Goal: Information Seeking & Learning: Check status

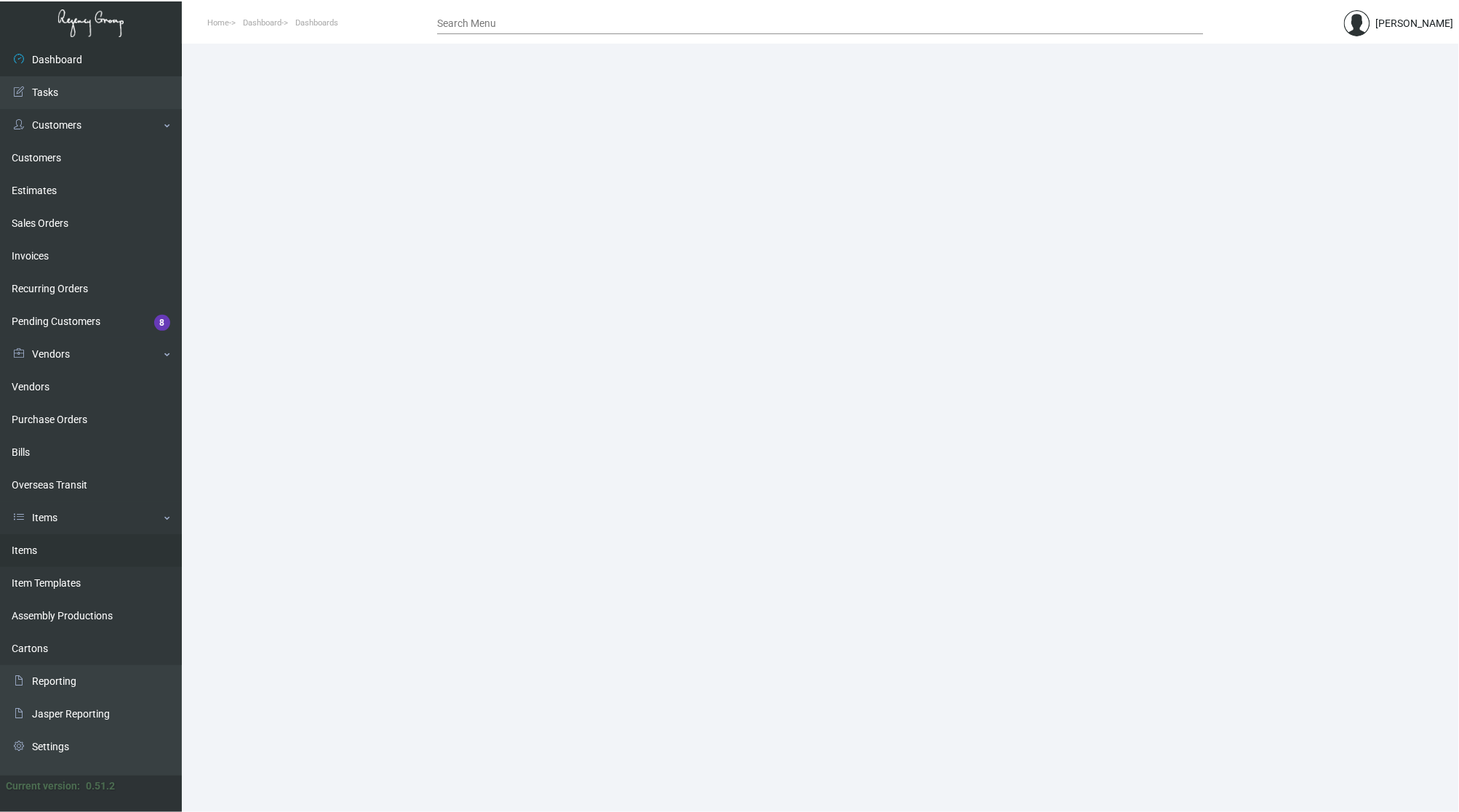
click at [25, 542] on link "Items" at bounding box center [91, 551] width 182 height 32
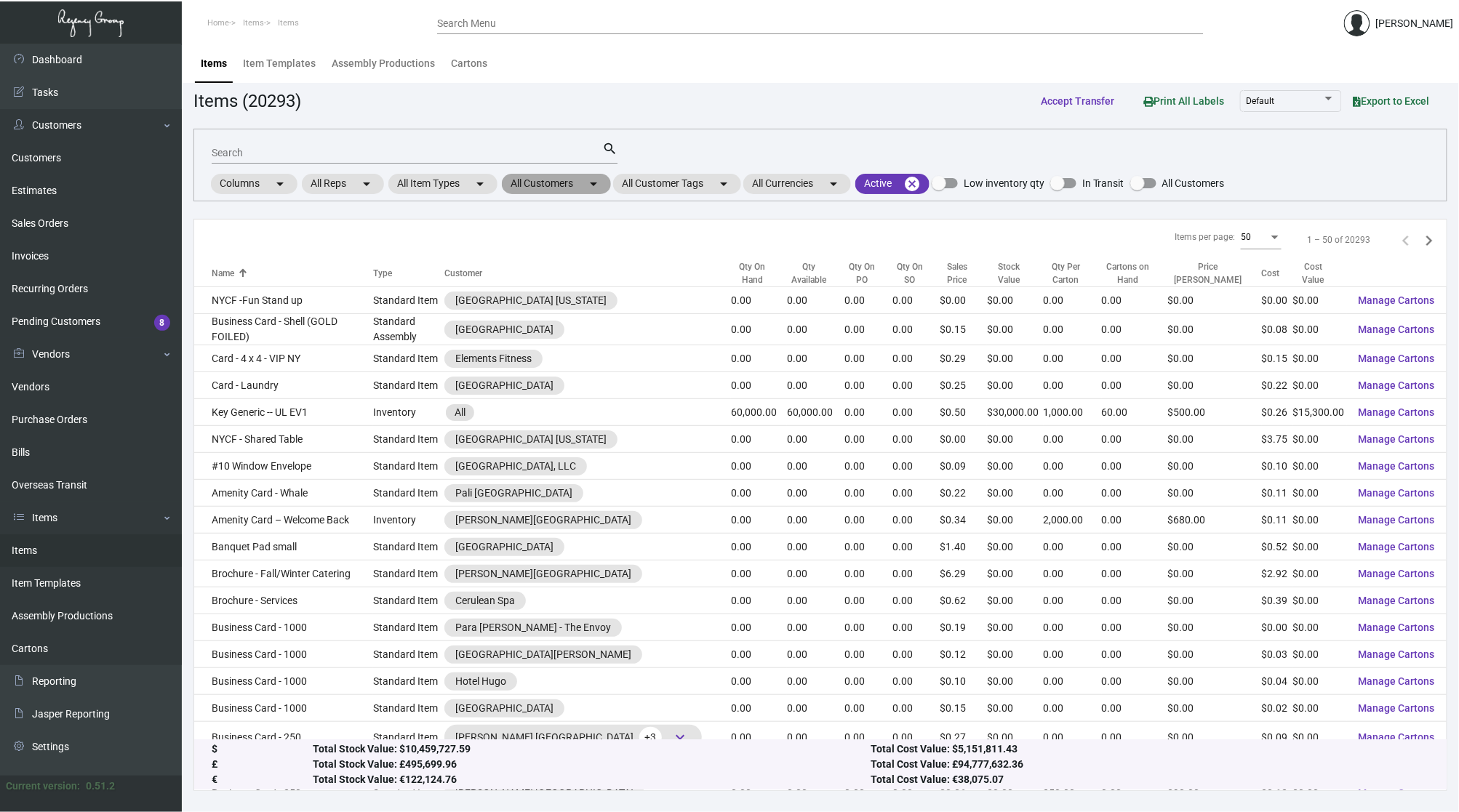
click at [586, 184] on mat-chip "All Customers arrow_drop_down" at bounding box center [556, 184] width 109 height 20
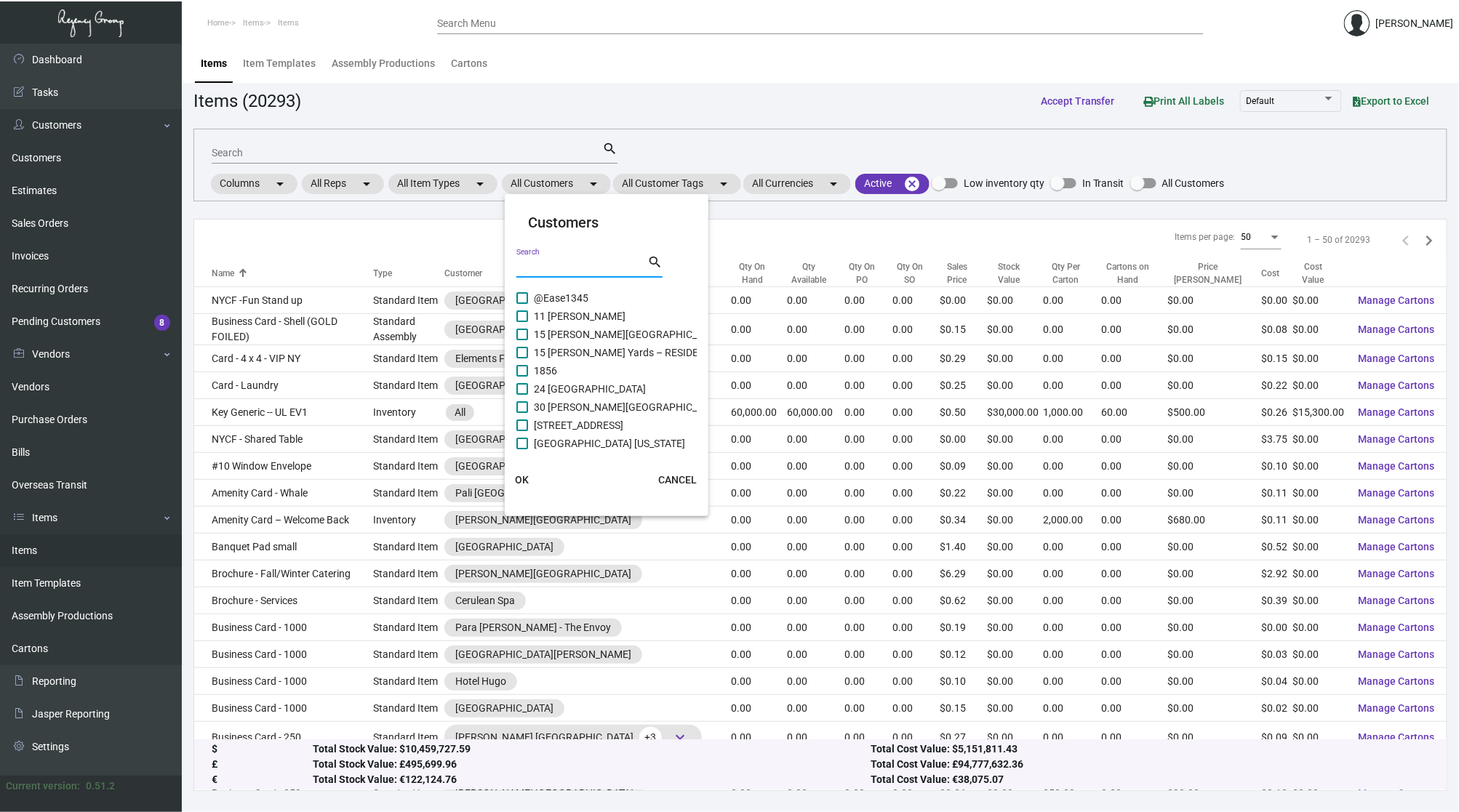
click at [602, 261] on input "Search" at bounding box center [581, 266] width 131 height 12
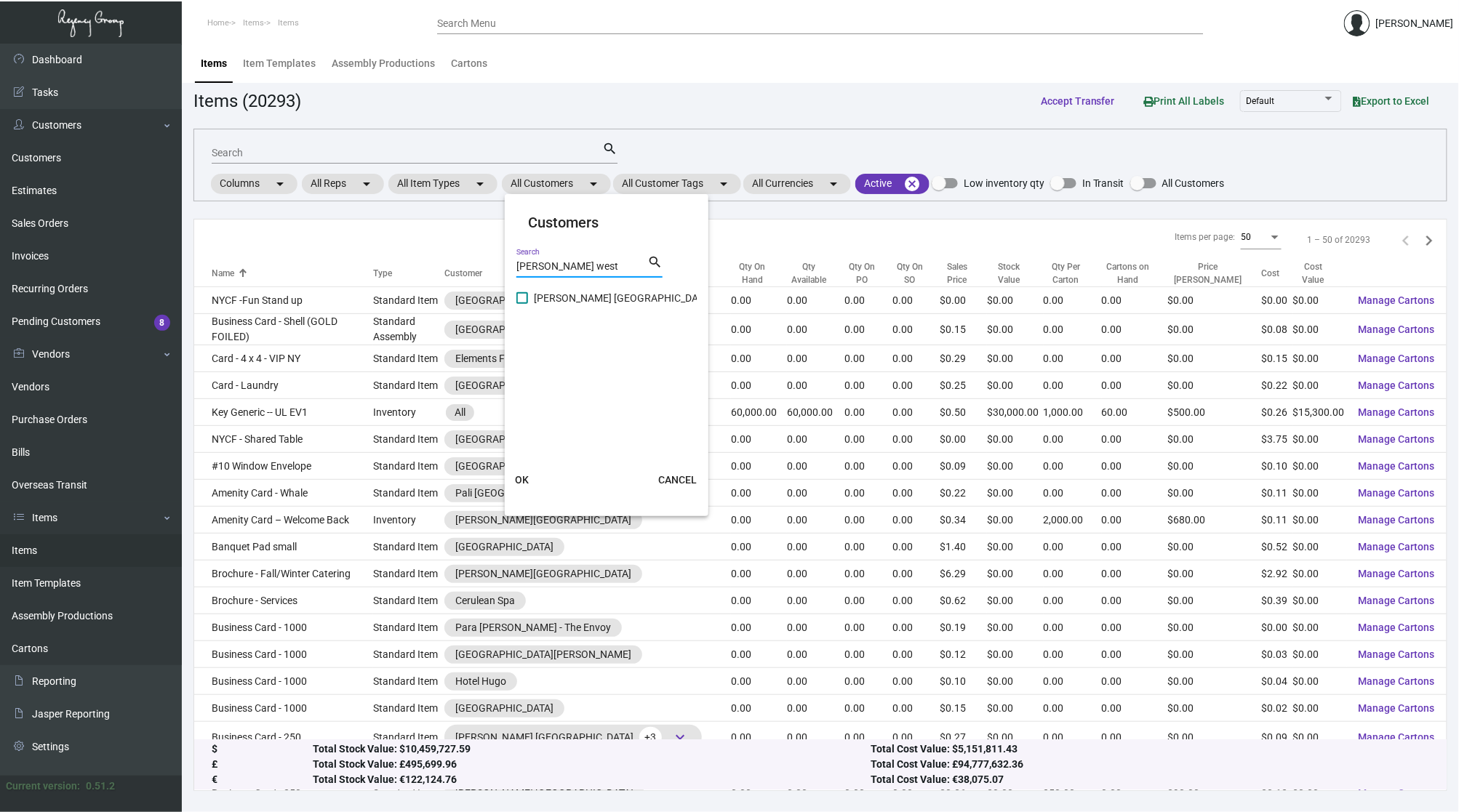
type input "[PERSON_NAME] west"
click at [593, 299] on span "[PERSON_NAME] [GEOGRAPHIC_DATA]" at bounding box center [623, 298] width 178 height 18
click at [522, 304] on input "[PERSON_NAME] [GEOGRAPHIC_DATA]" at bounding box center [521, 304] width 1 height 1
checkbox input "true"
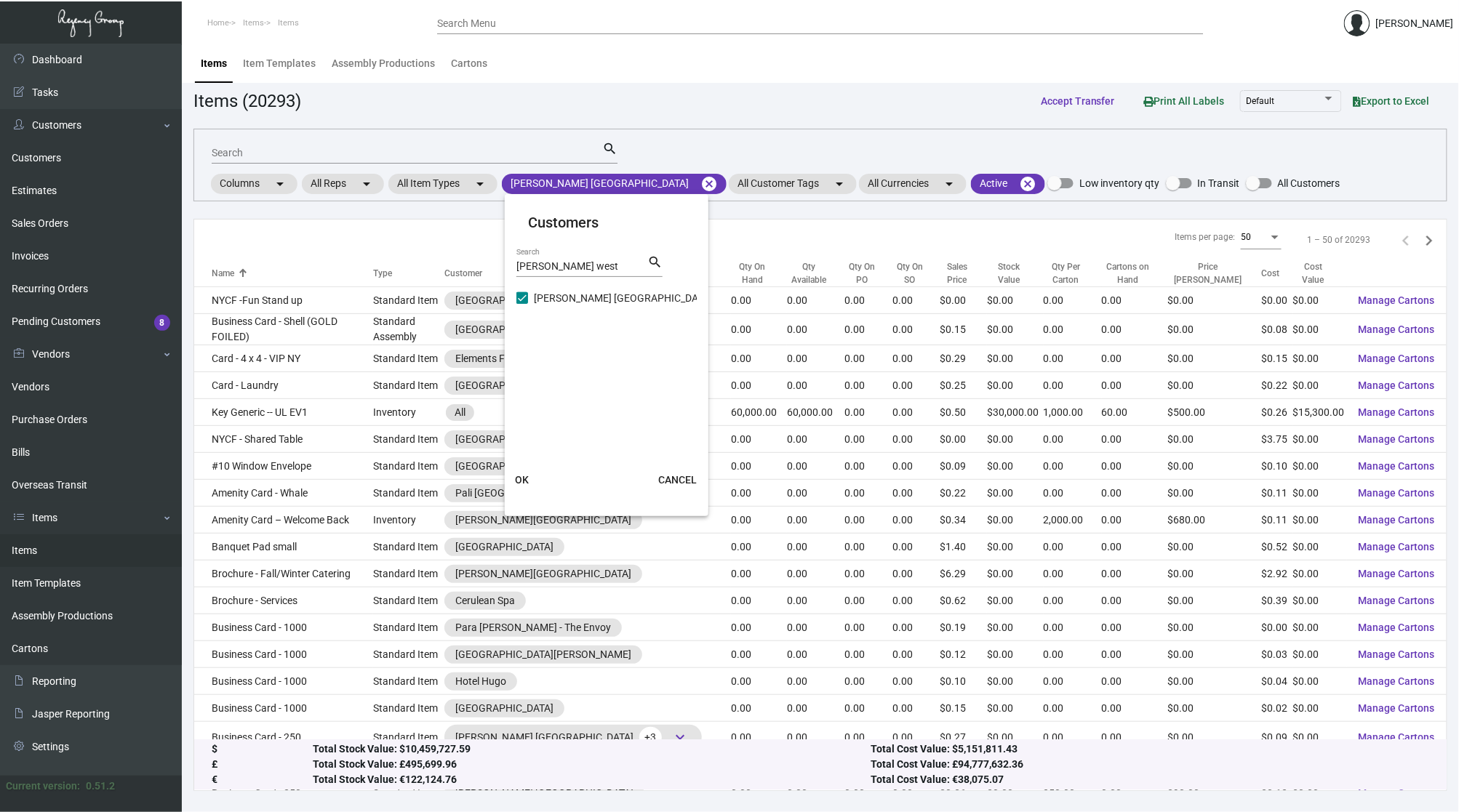
click at [516, 472] on button "OK" at bounding box center [522, 480] width 46 height 26
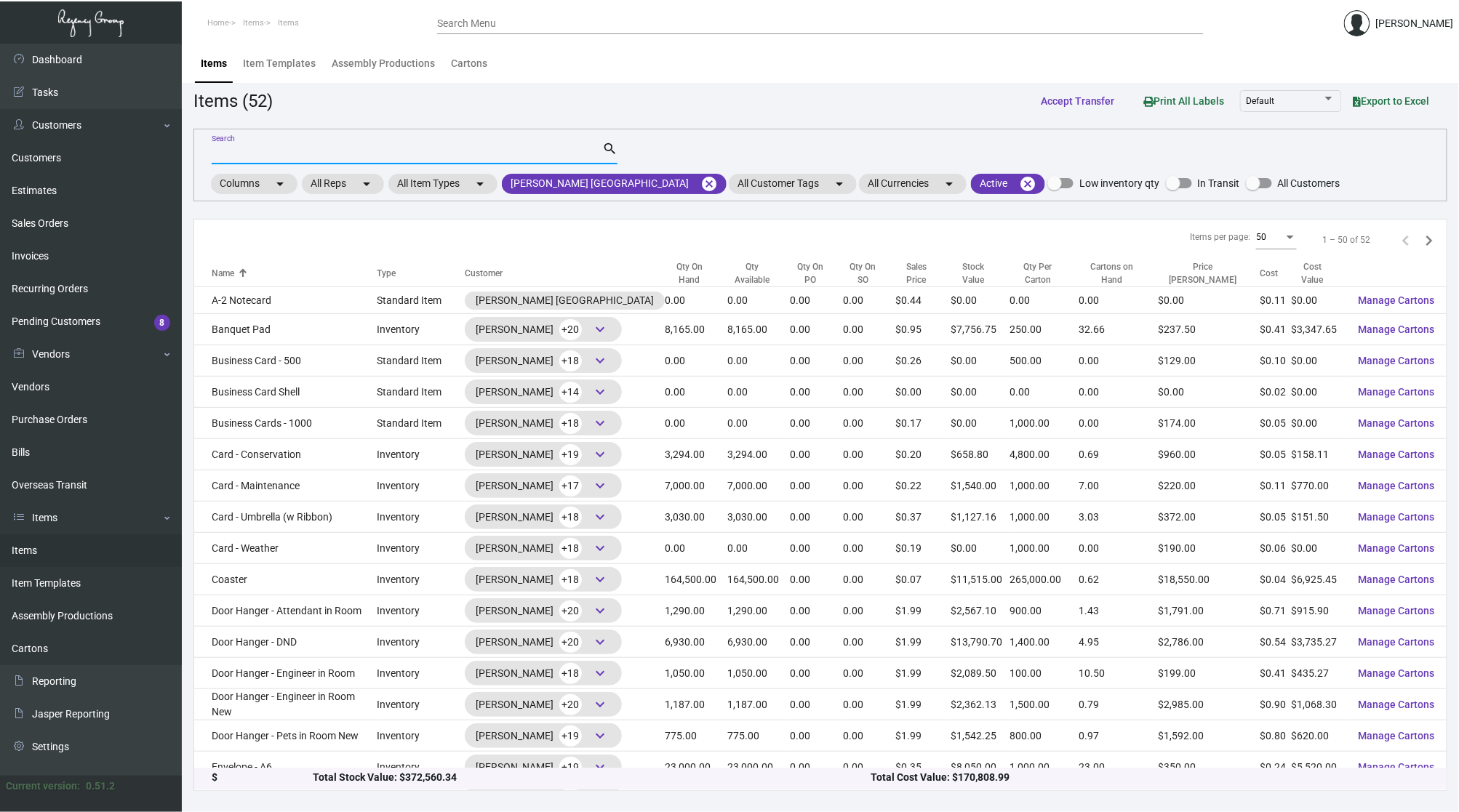
click at [315, 148] on input "Search" at bounding box center [407, 153] width 391 height 12
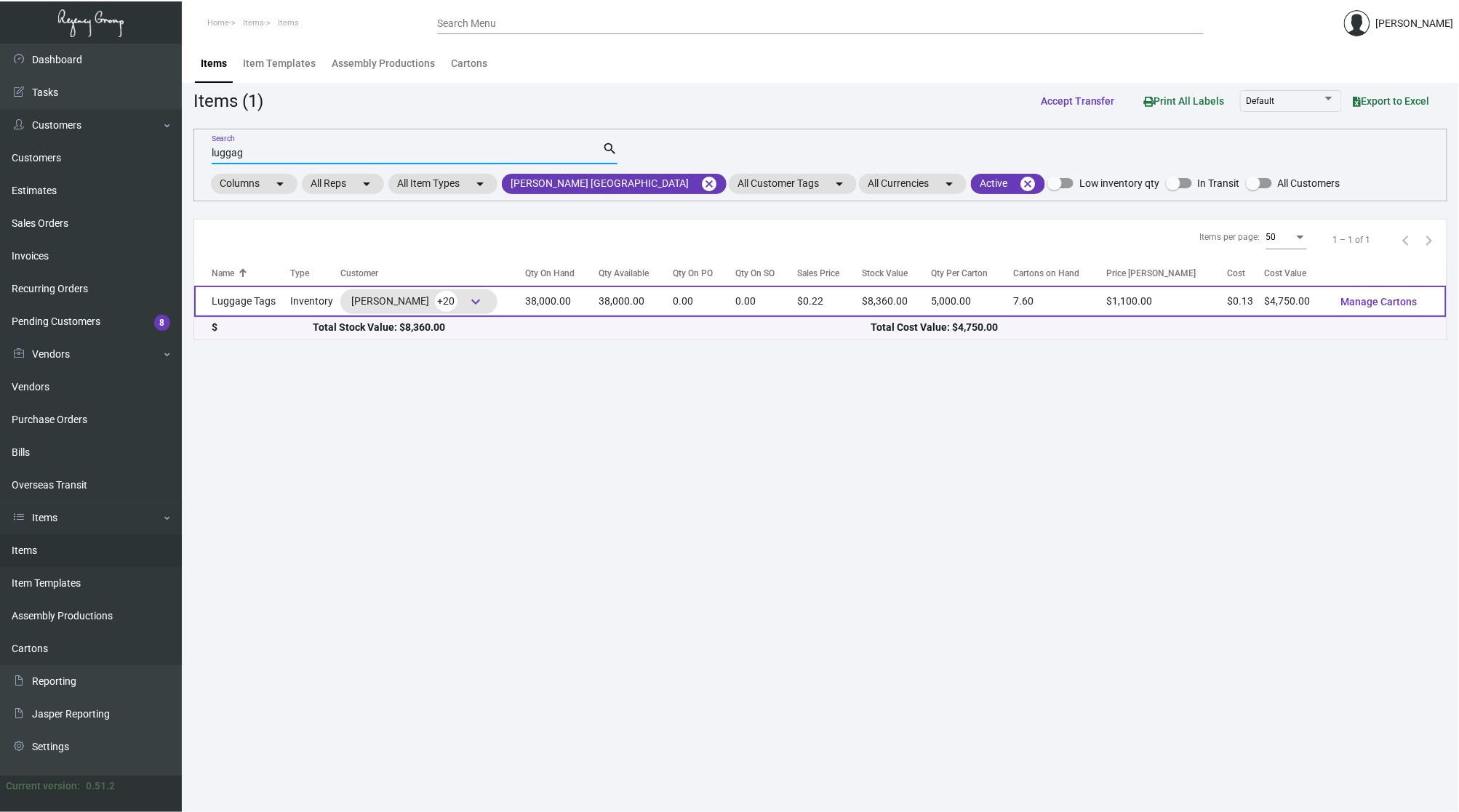
type input "luggag"
click at [261, 303] on td "Luggage Tags" at bounding box center [242, 301] width 96 height 31
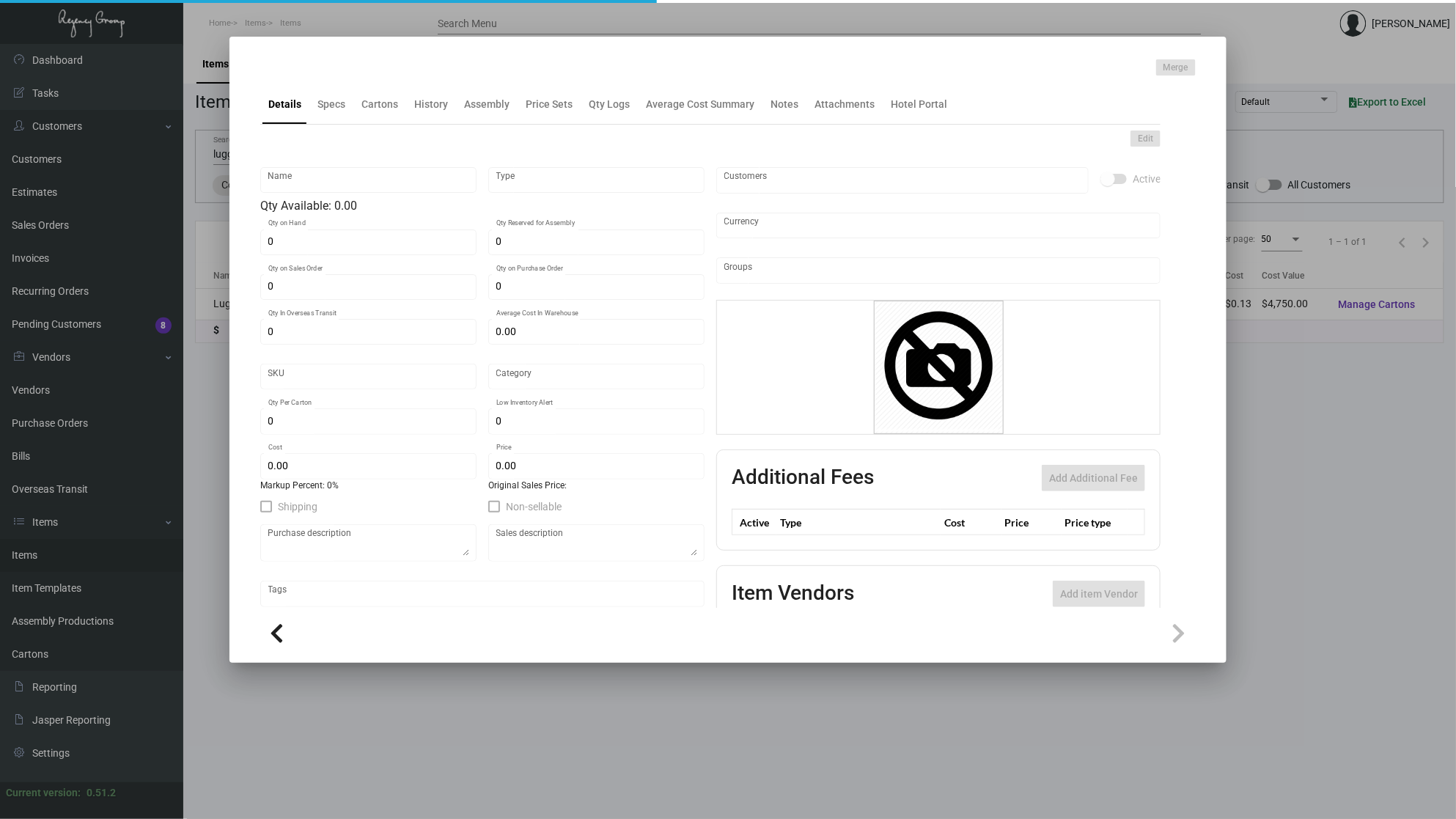
type input "Luggage Tags"
type input "Inventory"
type input "38,000"
type input "$ 0.30273"
type input "3130"
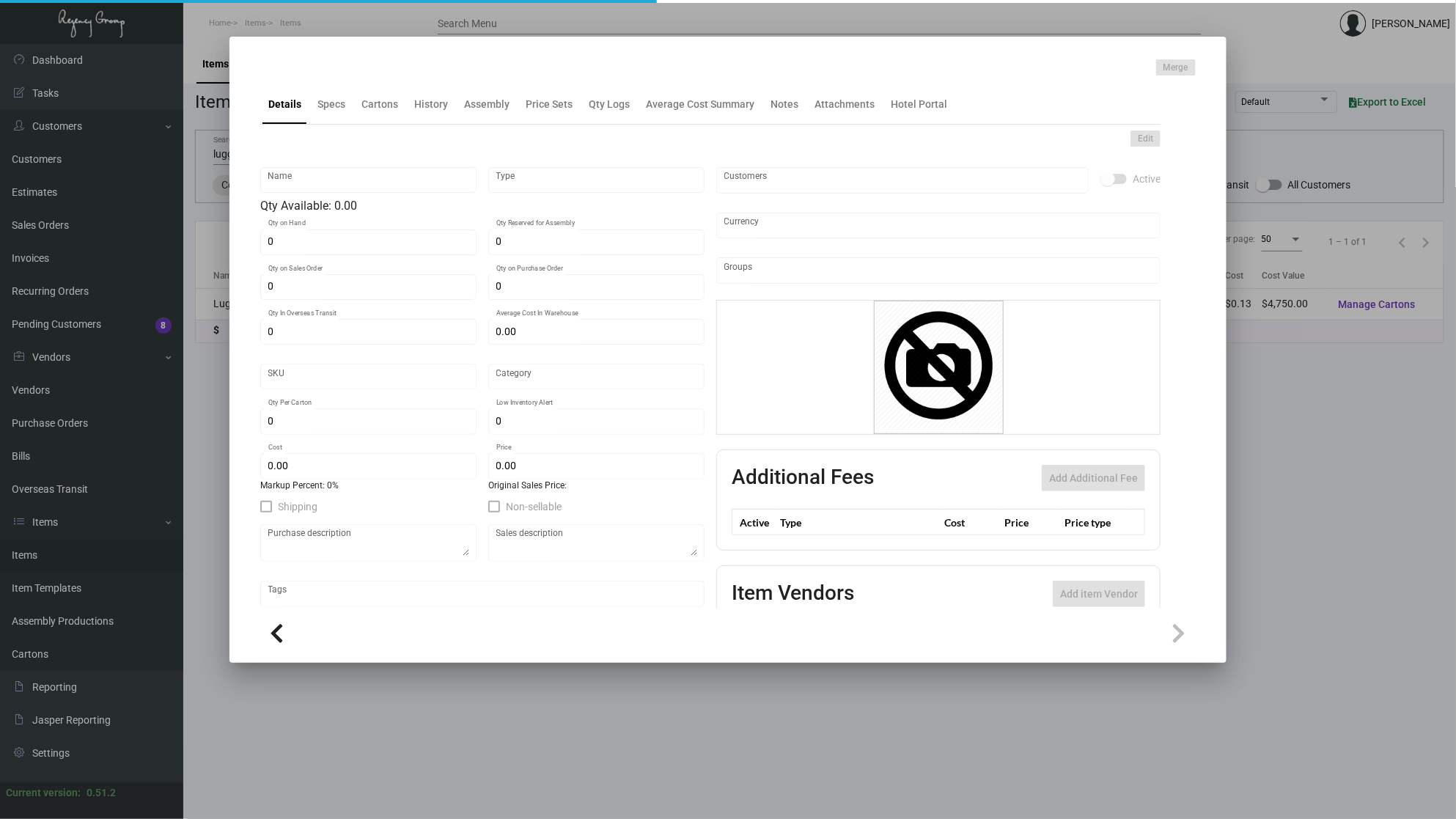
type input "Standard"
type input "5,000"
type input "16,000"
type input "$ 0.125"
type input "$ 0.22"
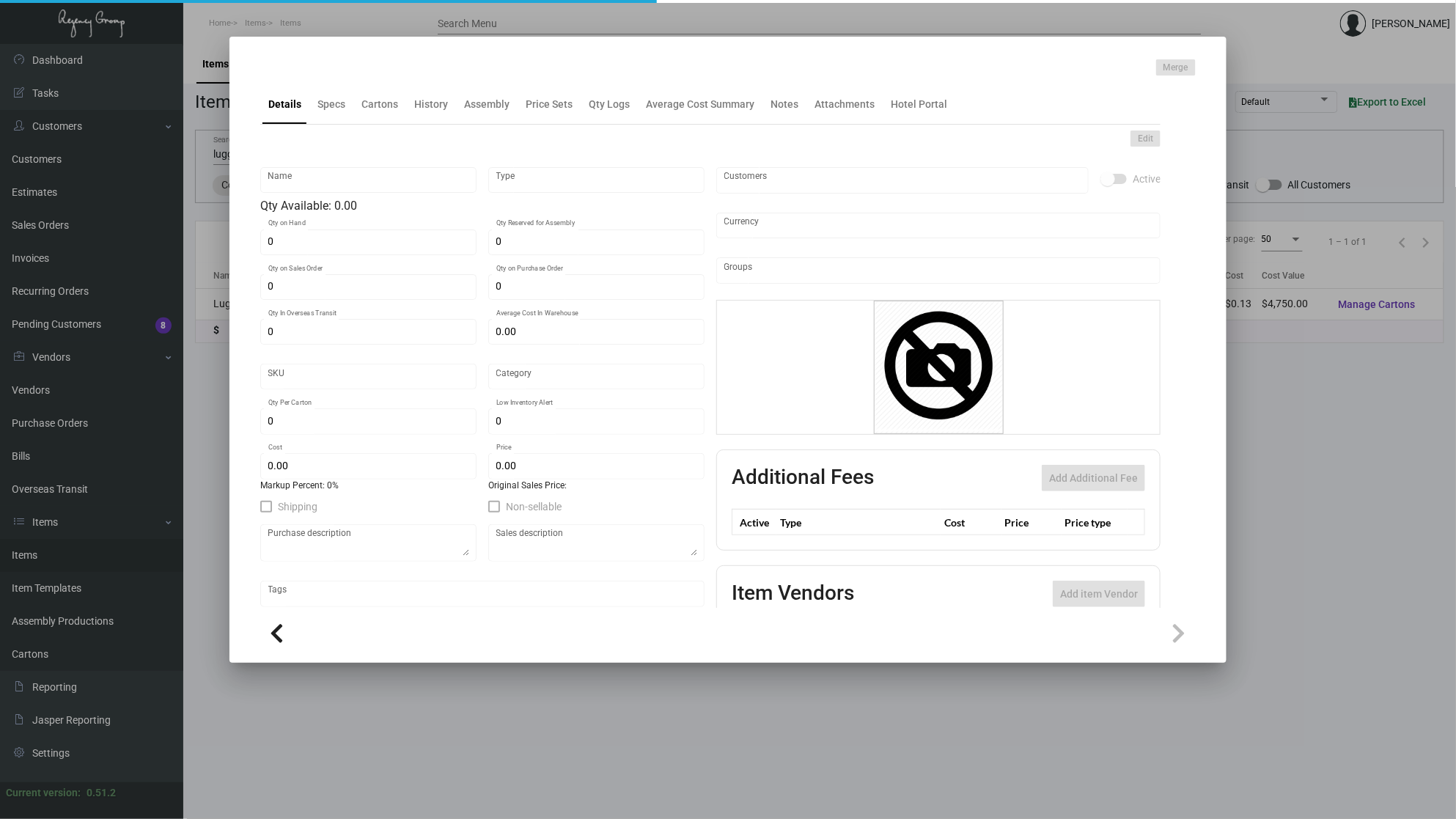
type textarea "Luggage Tags: Size 2.5x5.75, #60 [PERSON_NAME] litho, base ply 2.5x6.5, #13 bro…"
checkbox input "true"
type input "United States Dollar $"
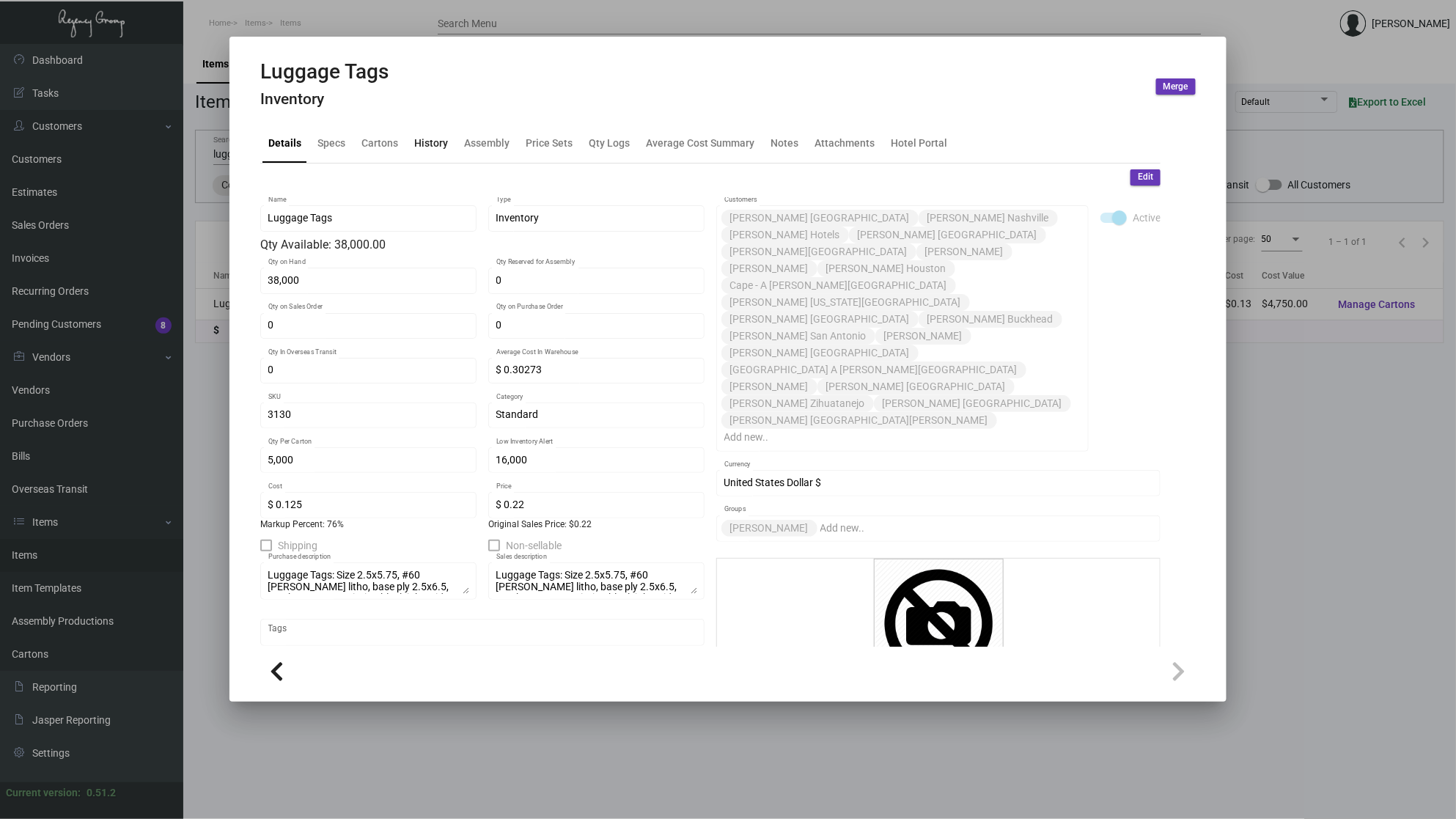
click at [448, 159] on div "History" at bounding box center [431, 143] width 45 height 35
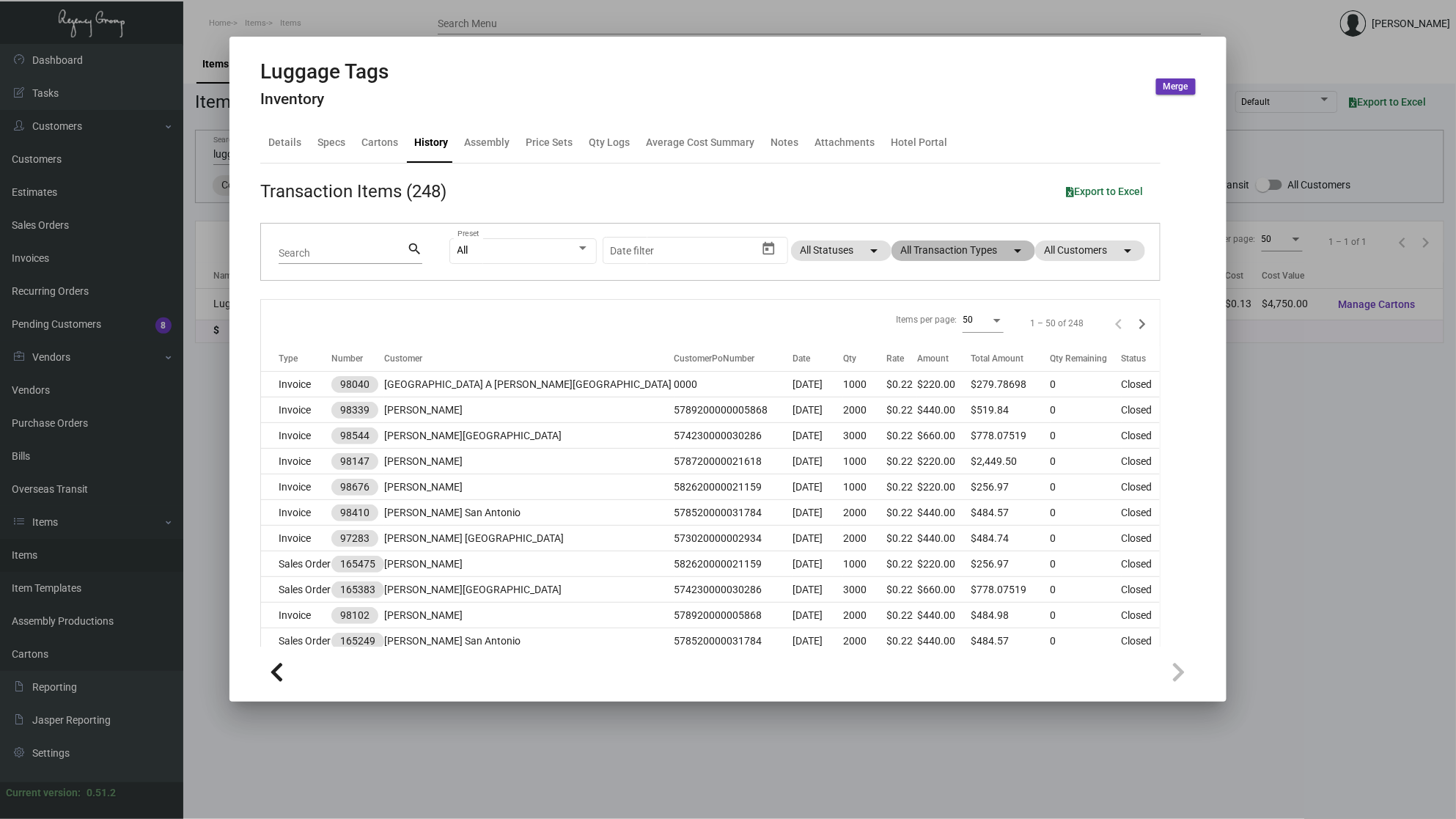
click at [955, 253] on mat-chip "All Transaction Types arrow_drop_down" at bounding box center [963, 250] width 143 height 20
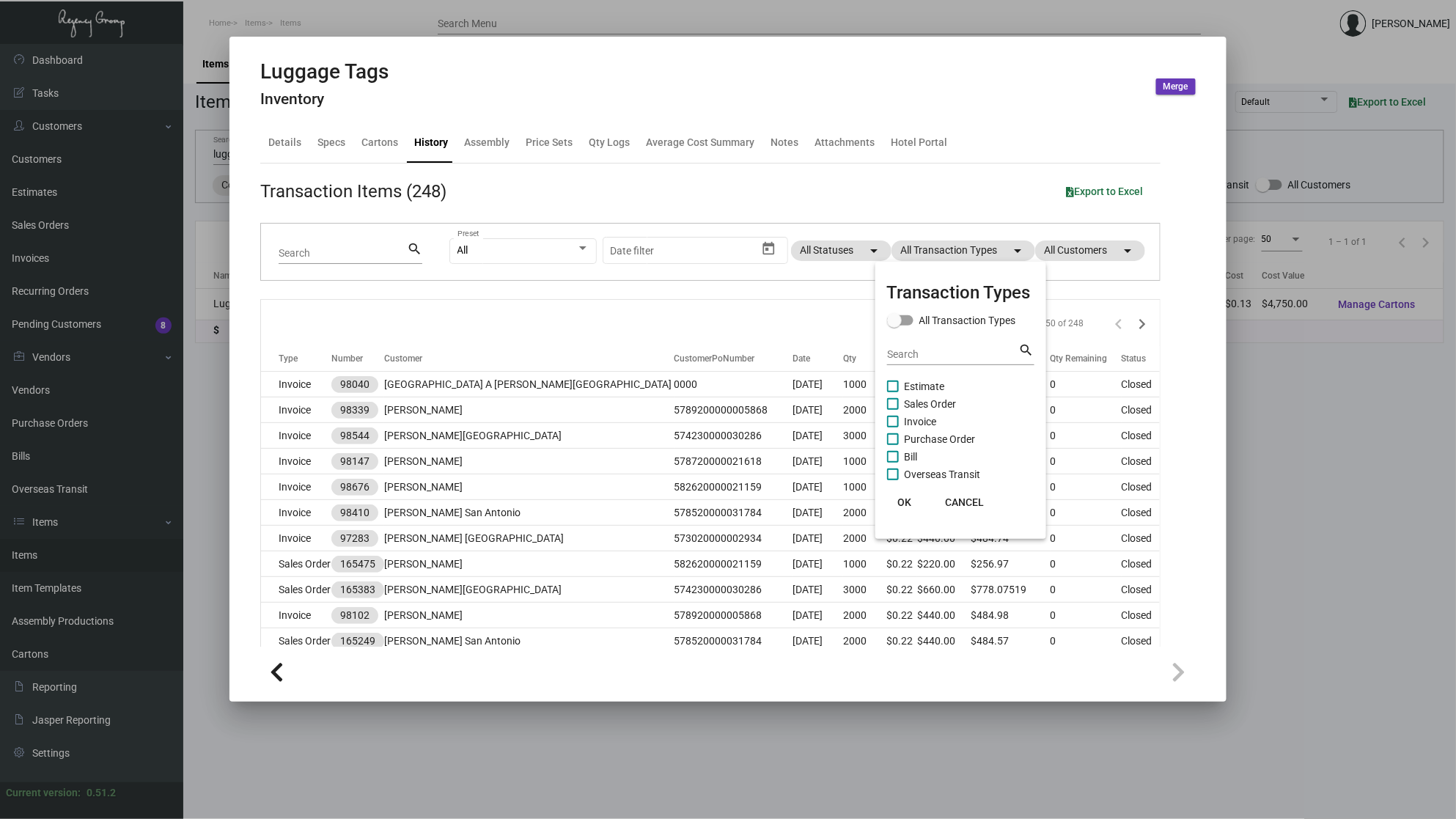
click at [939, 402] on span "Sales Order" at bounding box center [930, 404] width 52 height 18
click at [893, 410] on input "Sales Order" at bounding box center [892, 410] width 1 height 1
checkbox input "true"
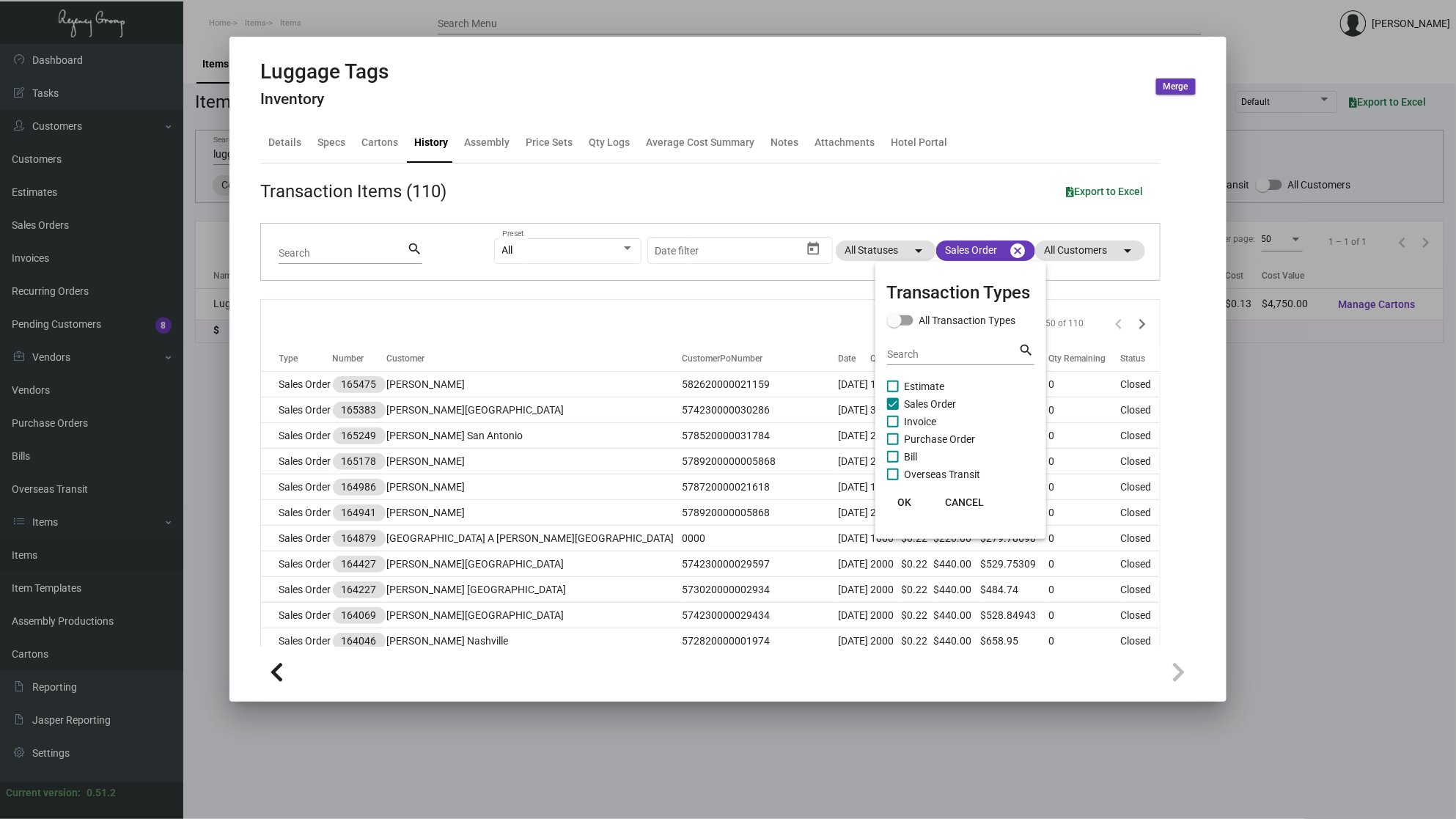
click at [346, 246] on div at bounding box center [728, 410] width 1456 height 819
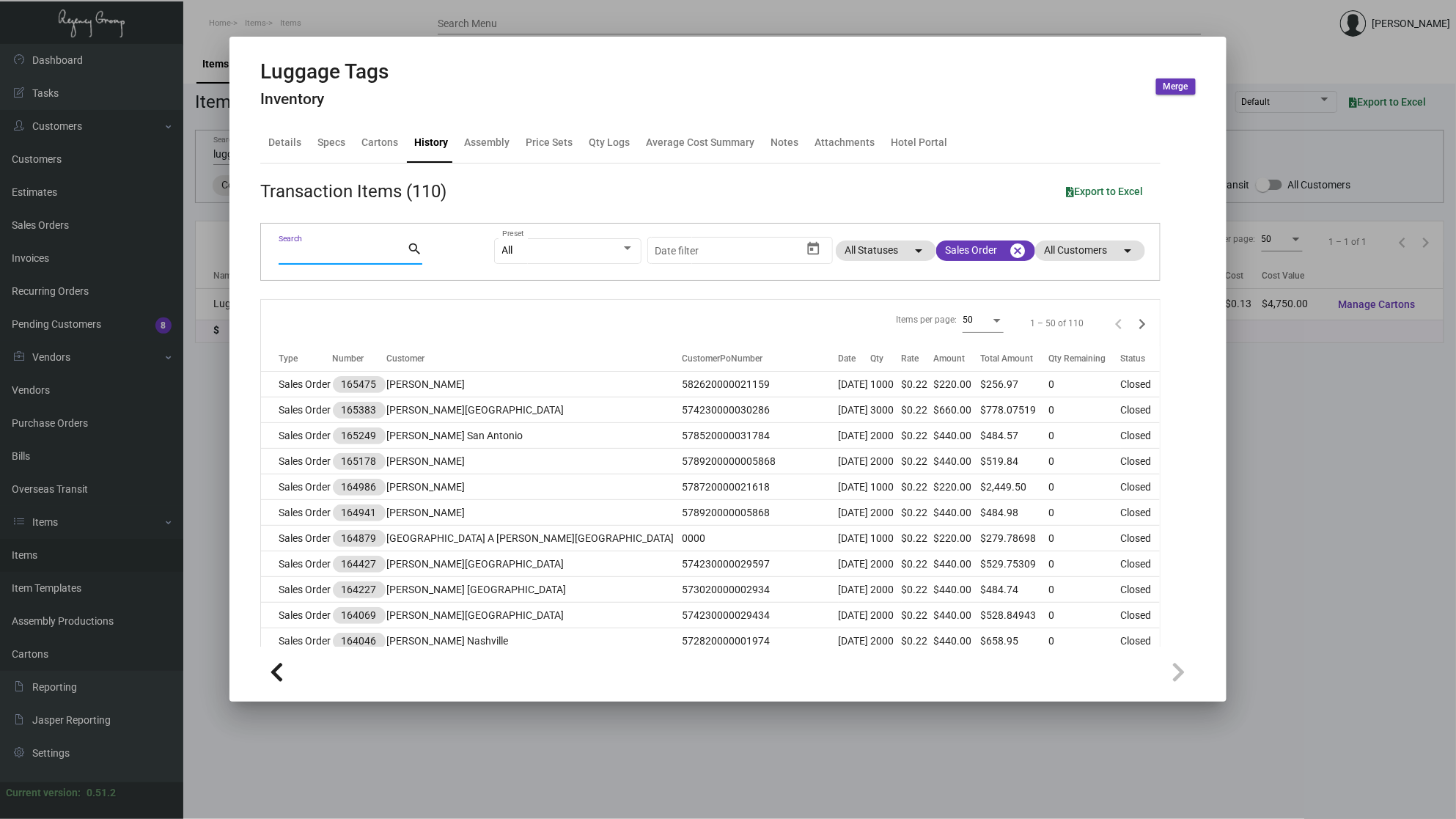
drag, startPoint x: 332, startPoint y: 248, endPoint x: 314, endPoint y: 255, distance: 19.3
click at [314, 255] on input "Search" at bounding box center [342, 254] width 129 height 12
type input "west"
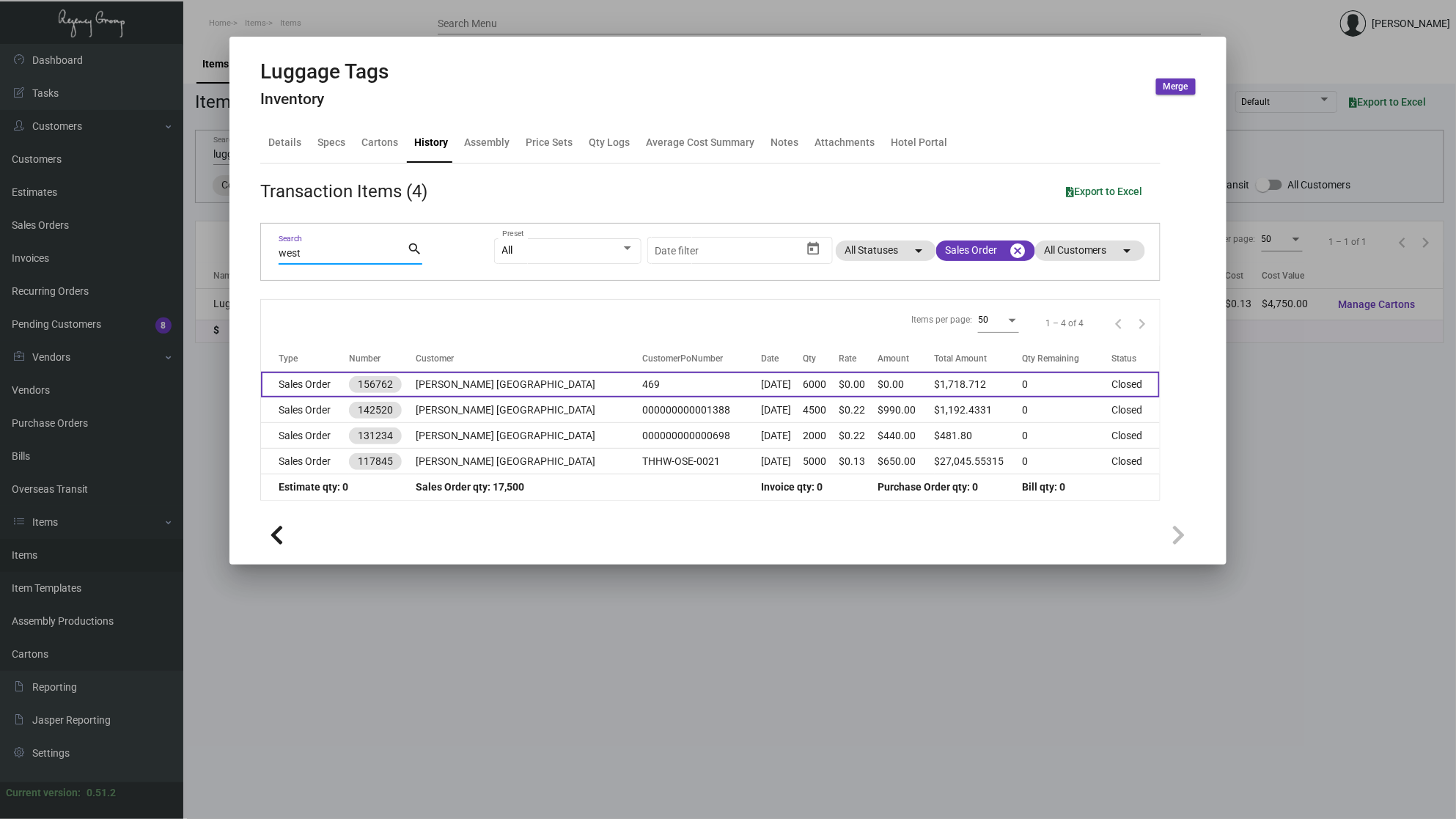
click at [296, 385] on td "Sales Order" at bounding box center [305, 385] width 88 height 26
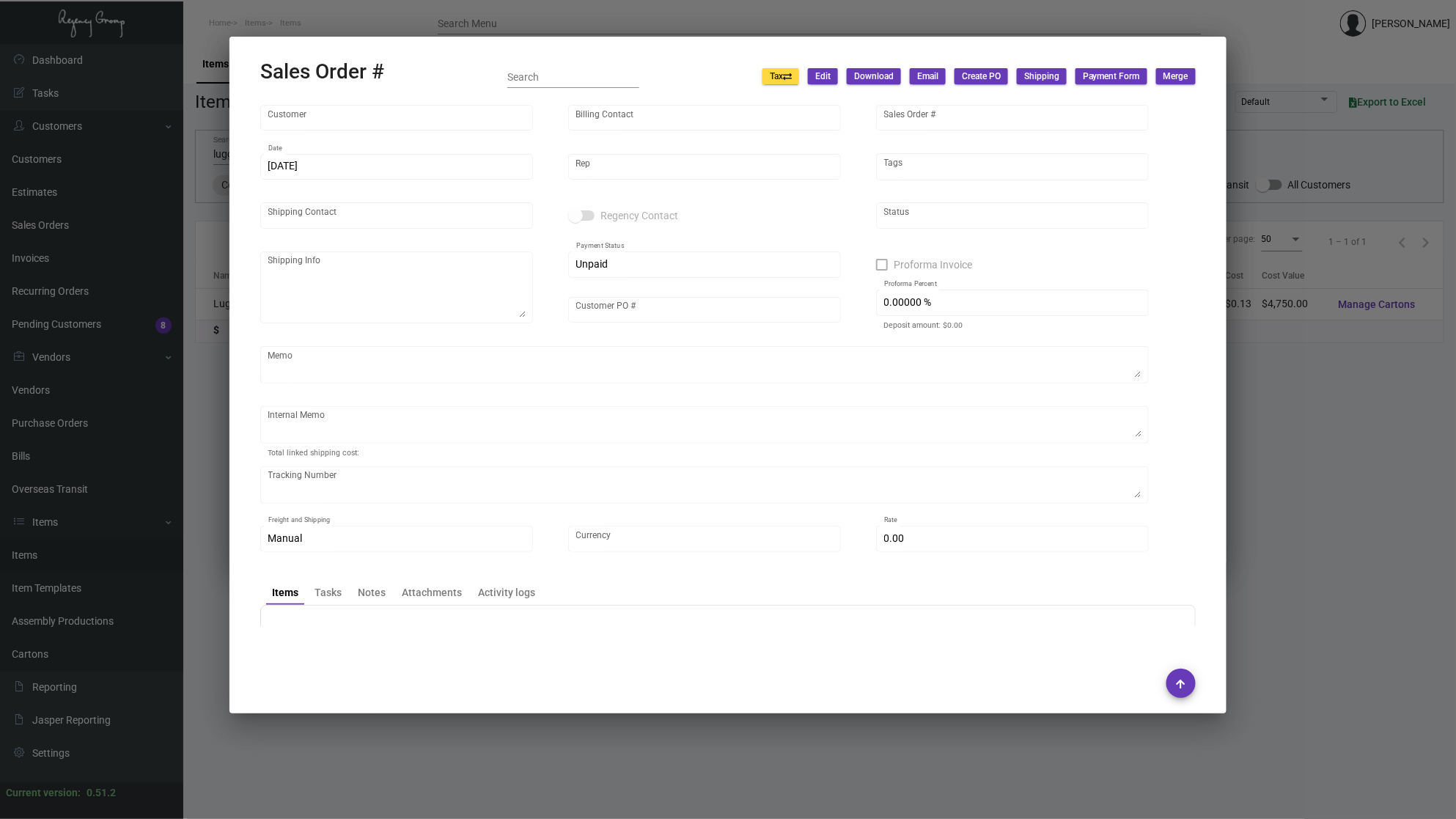
type input "[PERSON_NAME] [GEOGRAPHIC_DATA]"
type input "[PERSON_NAME]"
type input "156762"
type input "[DATE]"
type input "[PERSON_NAME]"
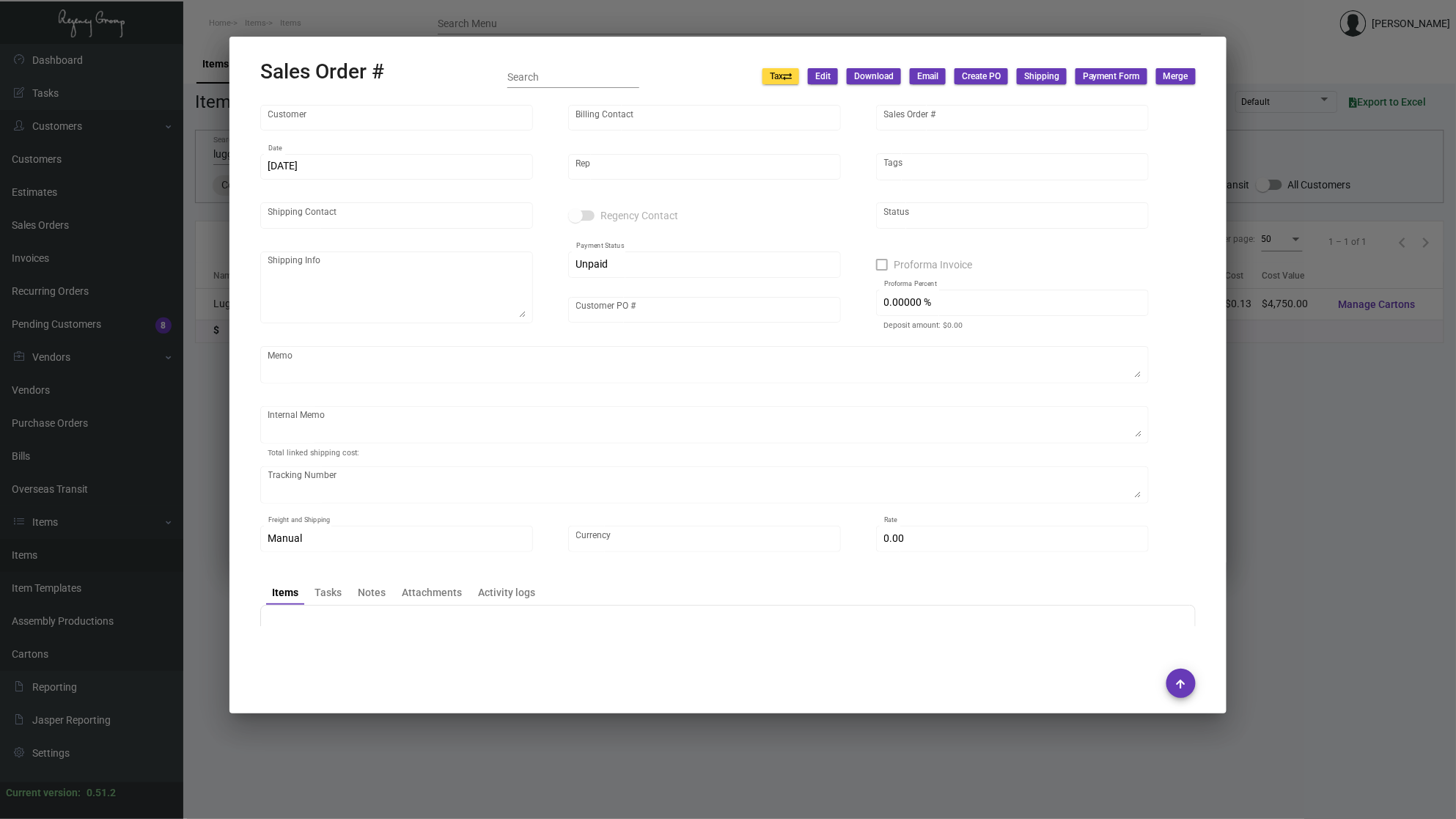
type input "[PERSON_NAME] [PERSON_NAME]"
type textarea "[PERSON_NAME] [GEOGRAPHIC_DATA] - [PERSON_NAME] [PERSON_NAME] [STREET_ADDRESS][…"
type input "469"
type textarea "60.34 SIGNATURE REQUIRED 4/15 - PER NICK/[PERSON_NAME], SWAP THE LUGGAGE TAGS W…"
type input "United States Dollar $"
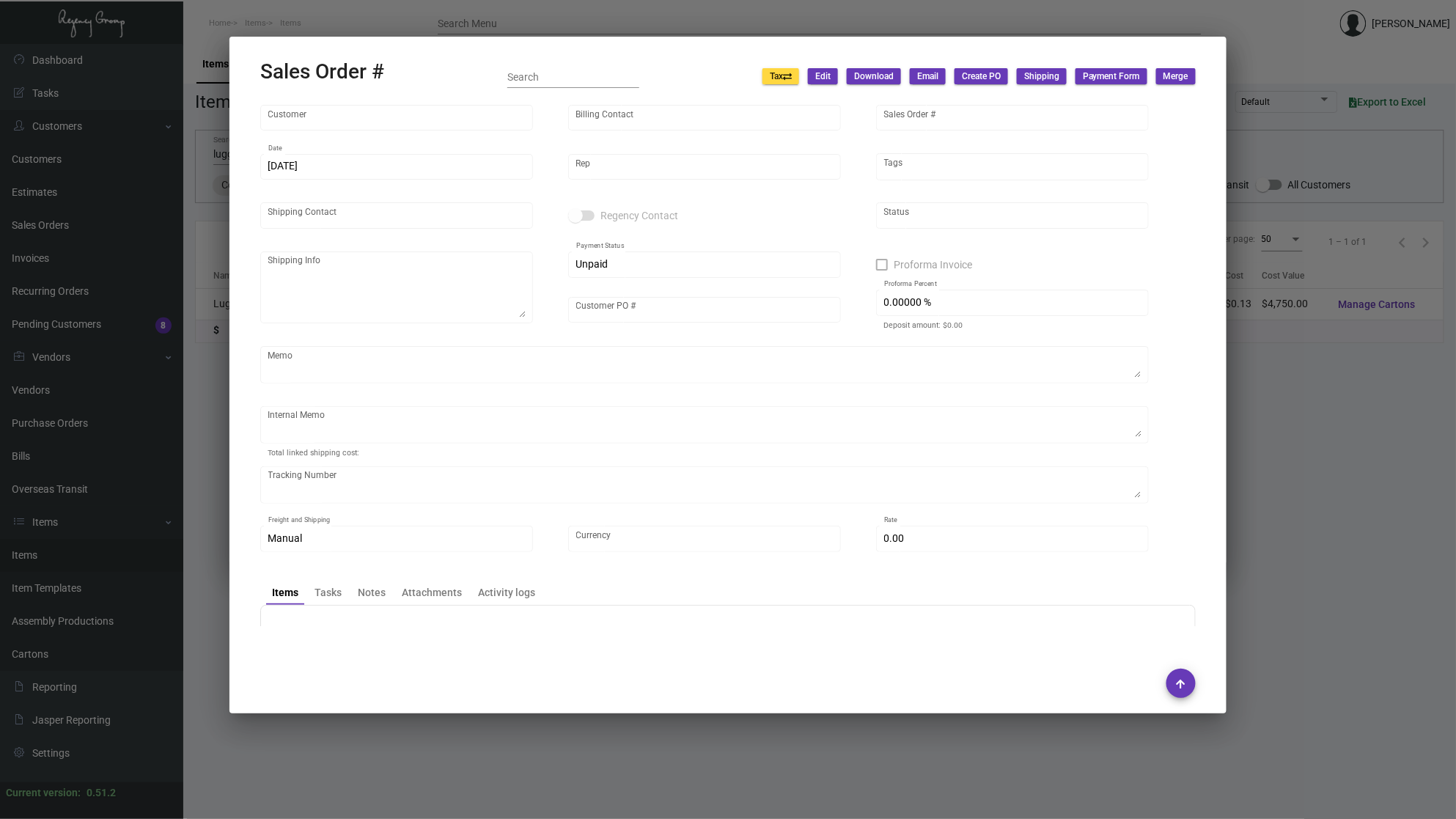
type input "9.00000 %"
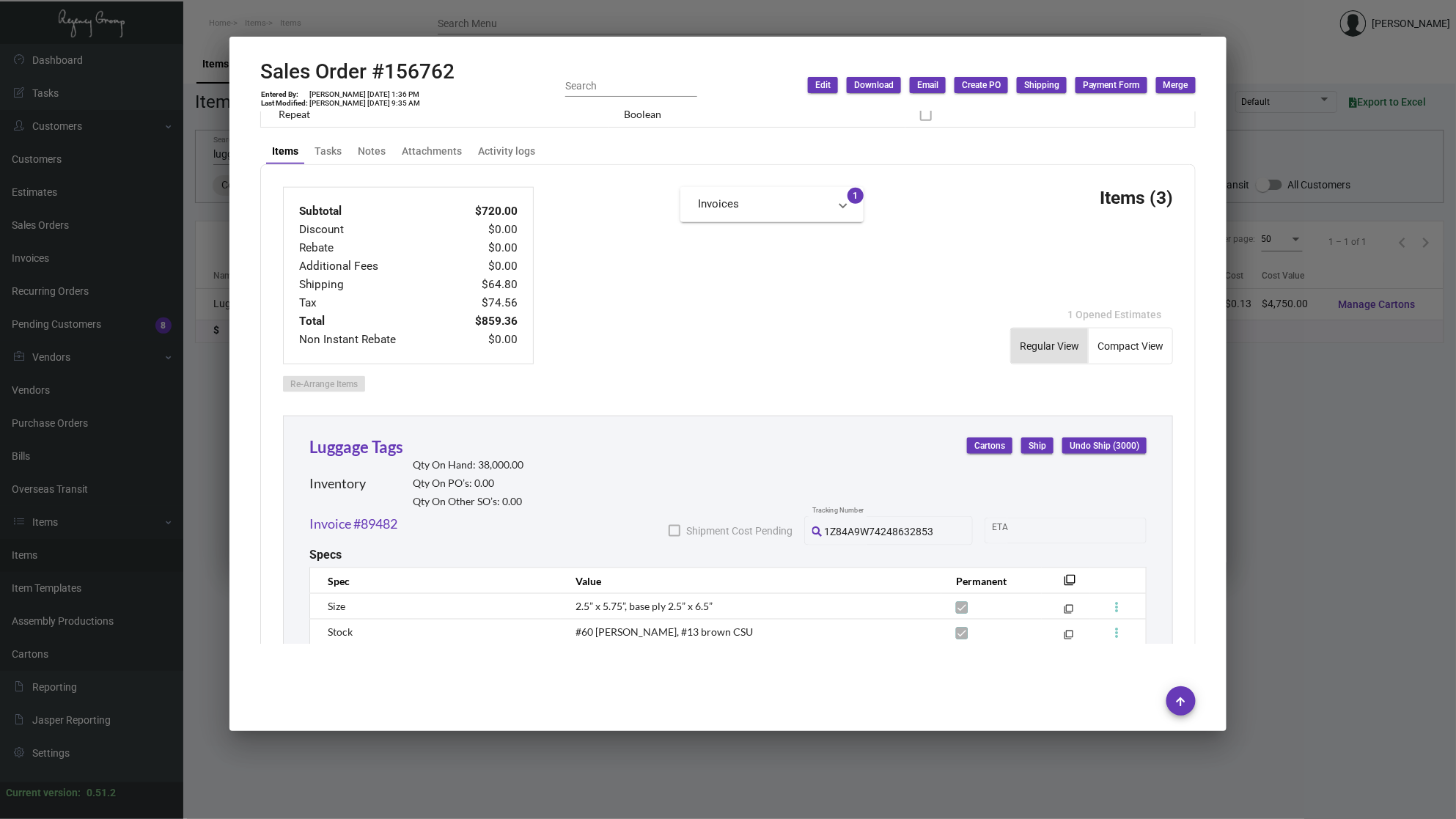
scroll to position [1113, 0]
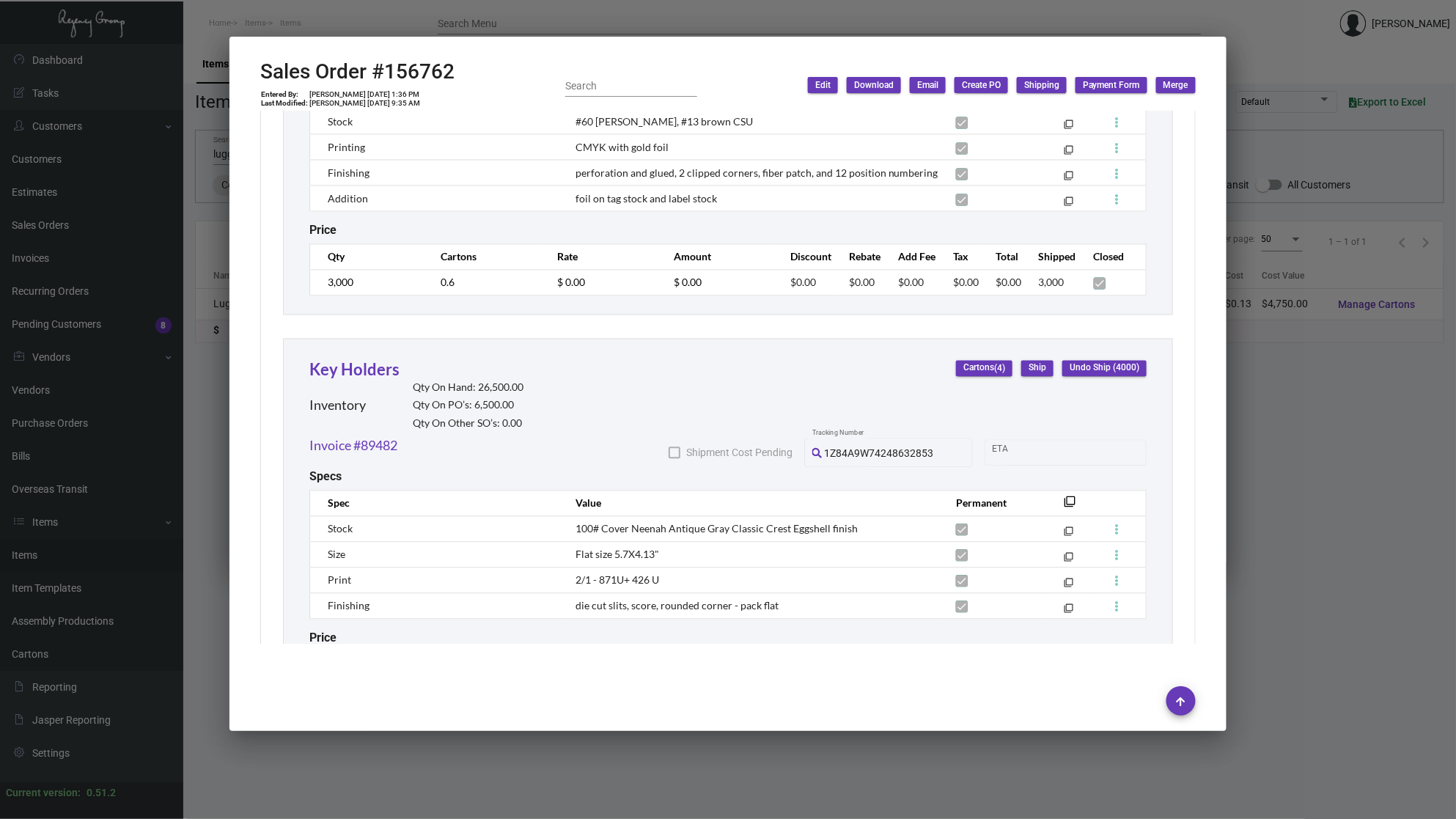
click at [190, 277] on div at bounding box center [728, 410] width 1456 height 819
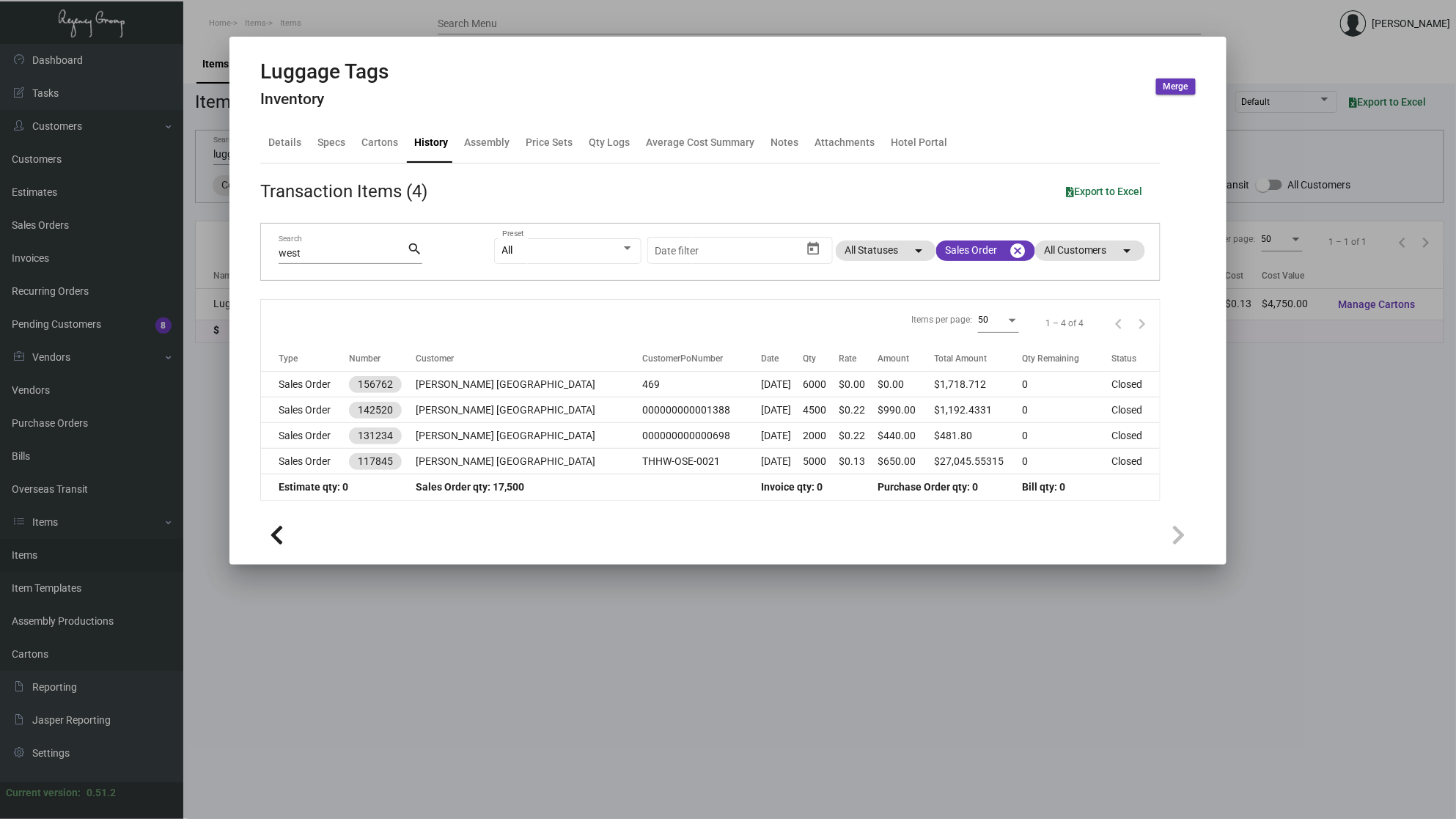
click at [1057, 86] on div "Luggage Tags Inventory Merge" at bounding box center [728, 87] width 936 height 55
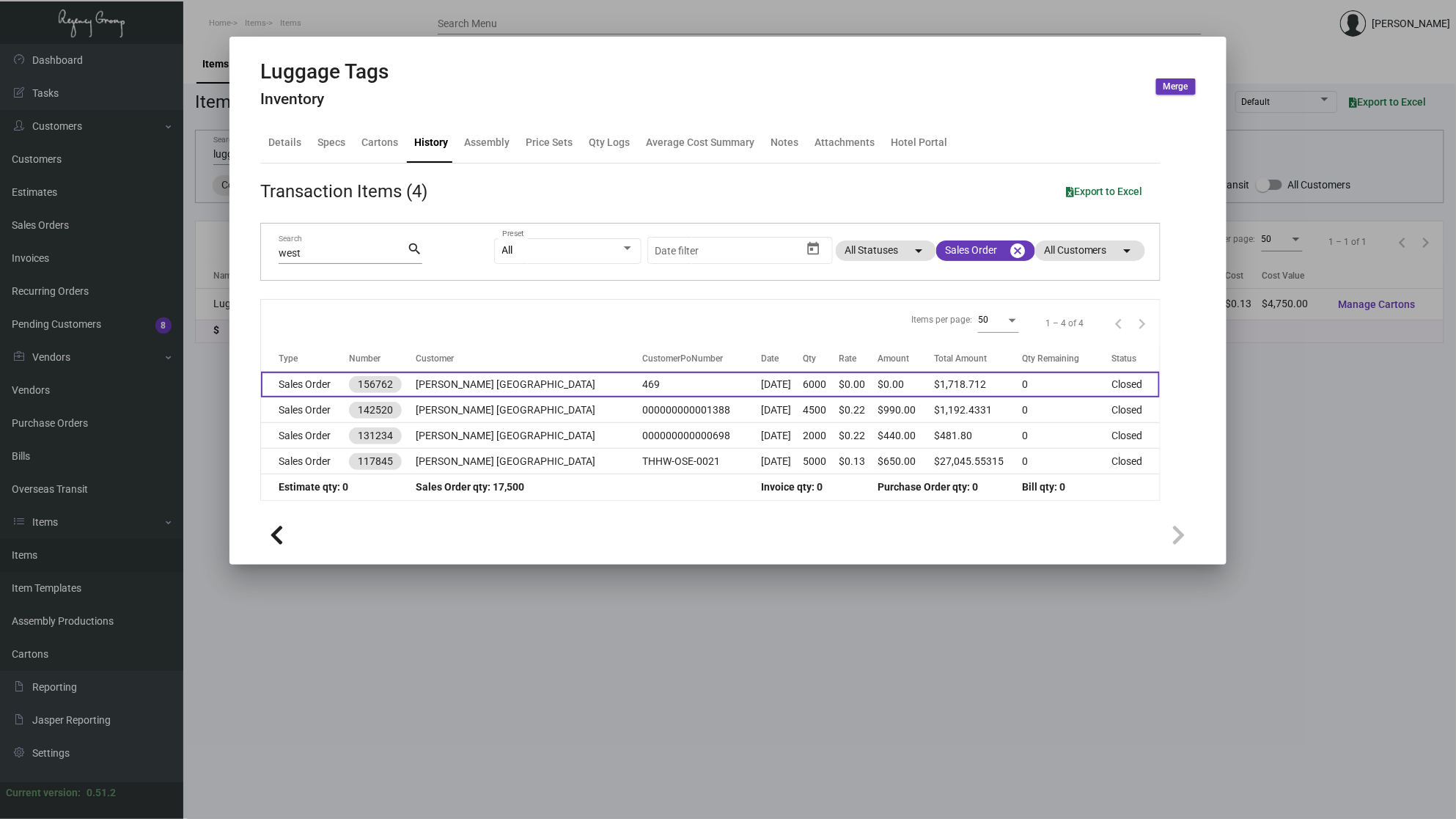
click at [290, 376] on td "Sales Order" at bounding box center [305, 385] width 88 height 26
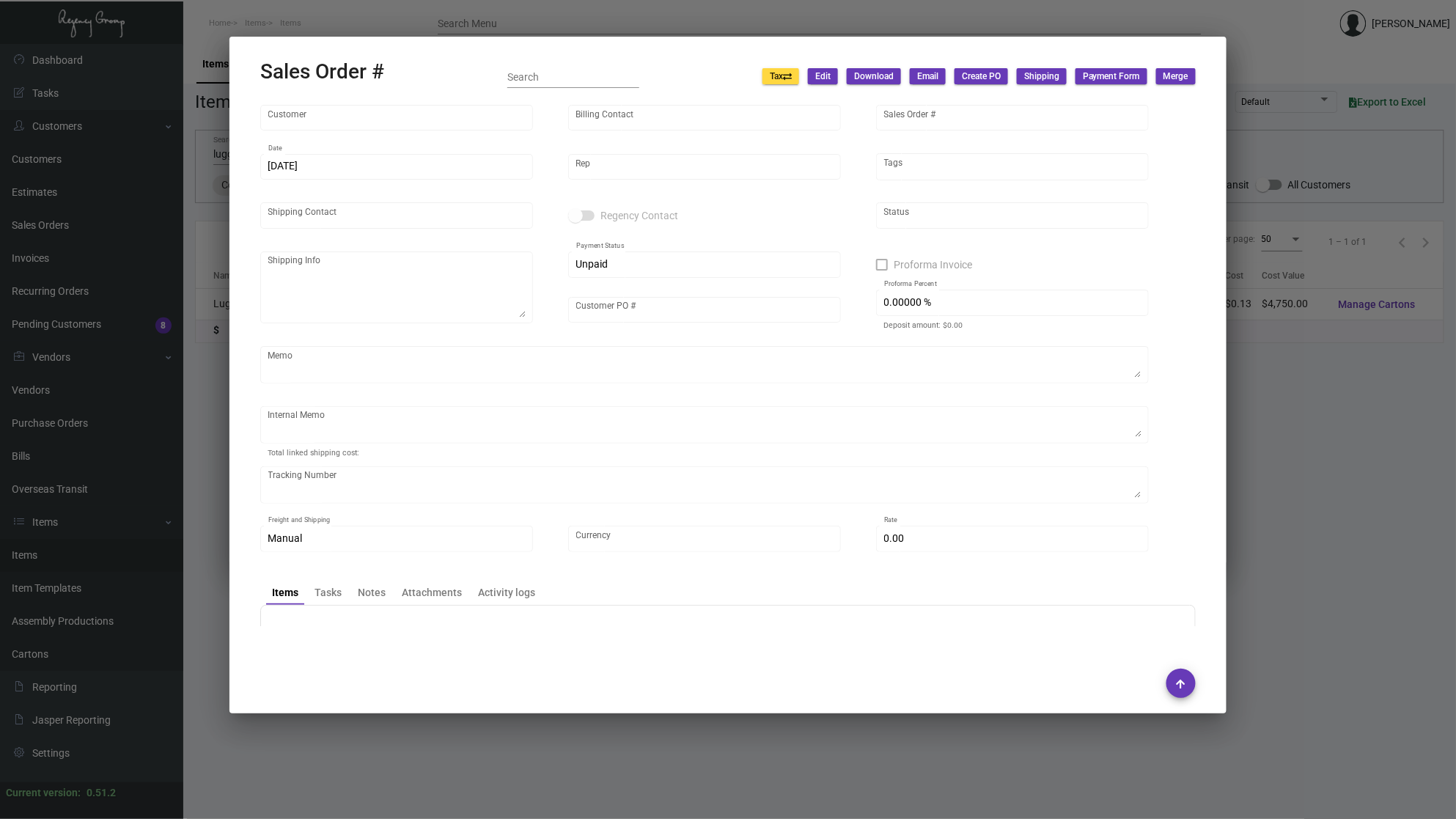
type input "[PERSON_NAME] [GEOGRAPHIC_DATA]"
type input "[PERSON_NAME]"
type input "156762"
type input "[DATE]"
type input "[PERSON_NAME]"
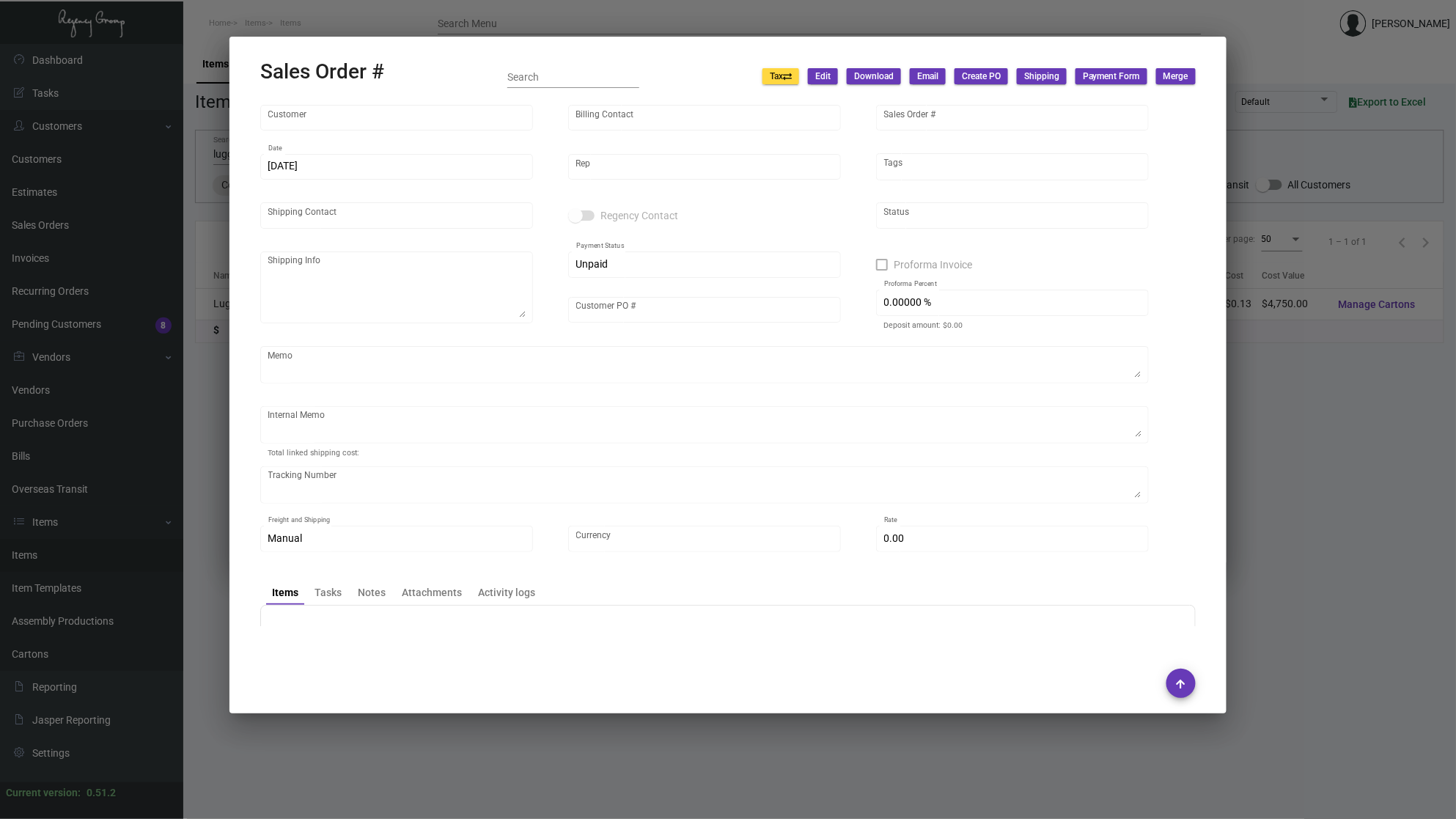
type input "[PERSON_NAME] [PERSON_NAME]"
type textarea "[PERSON_NAME] [GEOGRAPHIC_DATA] - [PERSON_NAME] [PERSON_NAME] [STREET_ADDRESS][…"
type input "469"
type textarea "60.34 SIGNATURE REQUIRED 4/15 - PER NICK/[PERSON_NAME], SWAP THE LUGGAGE TAGS W…"
type input "United States Dollar $"
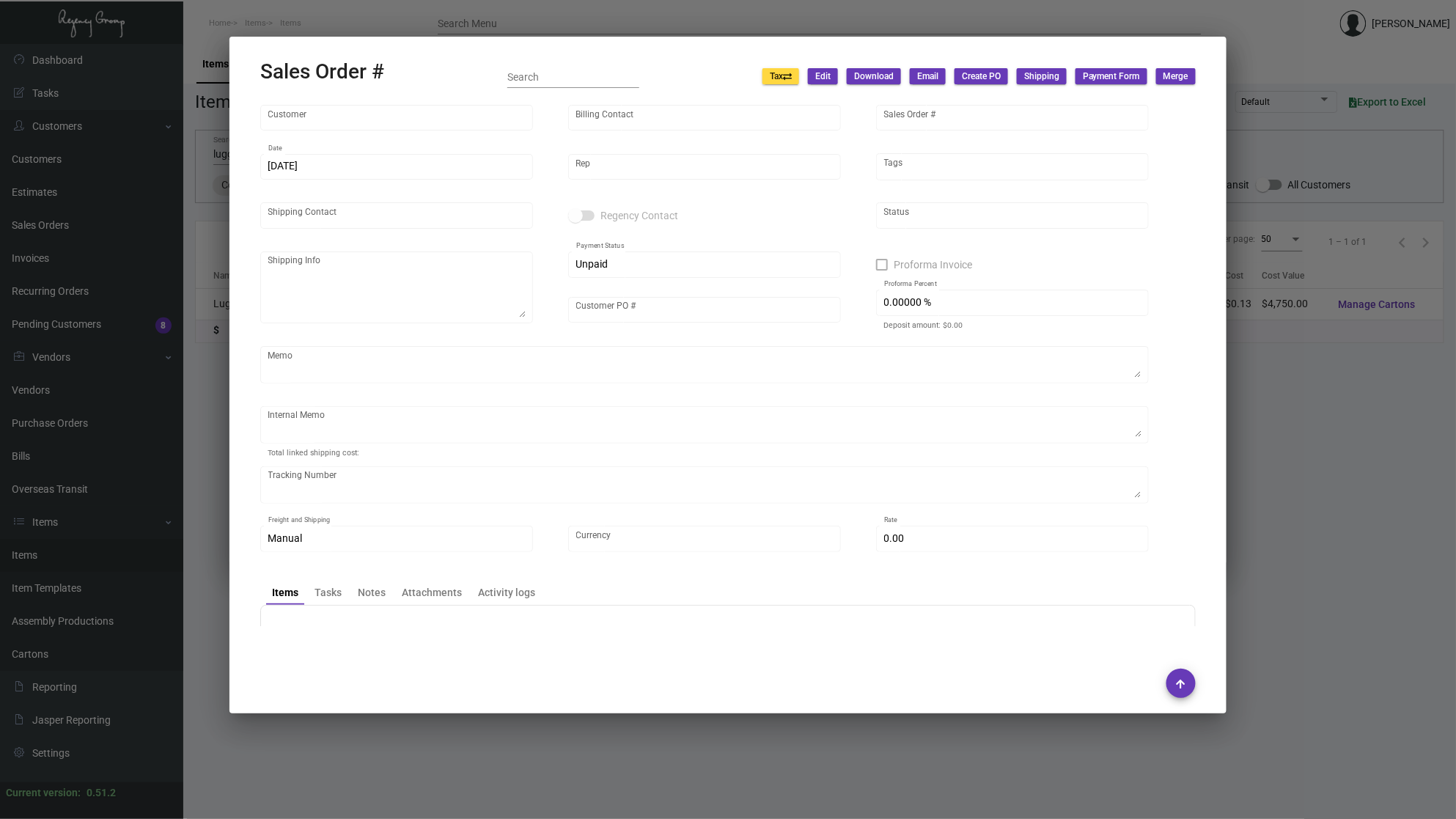
type input "9.00000 %"
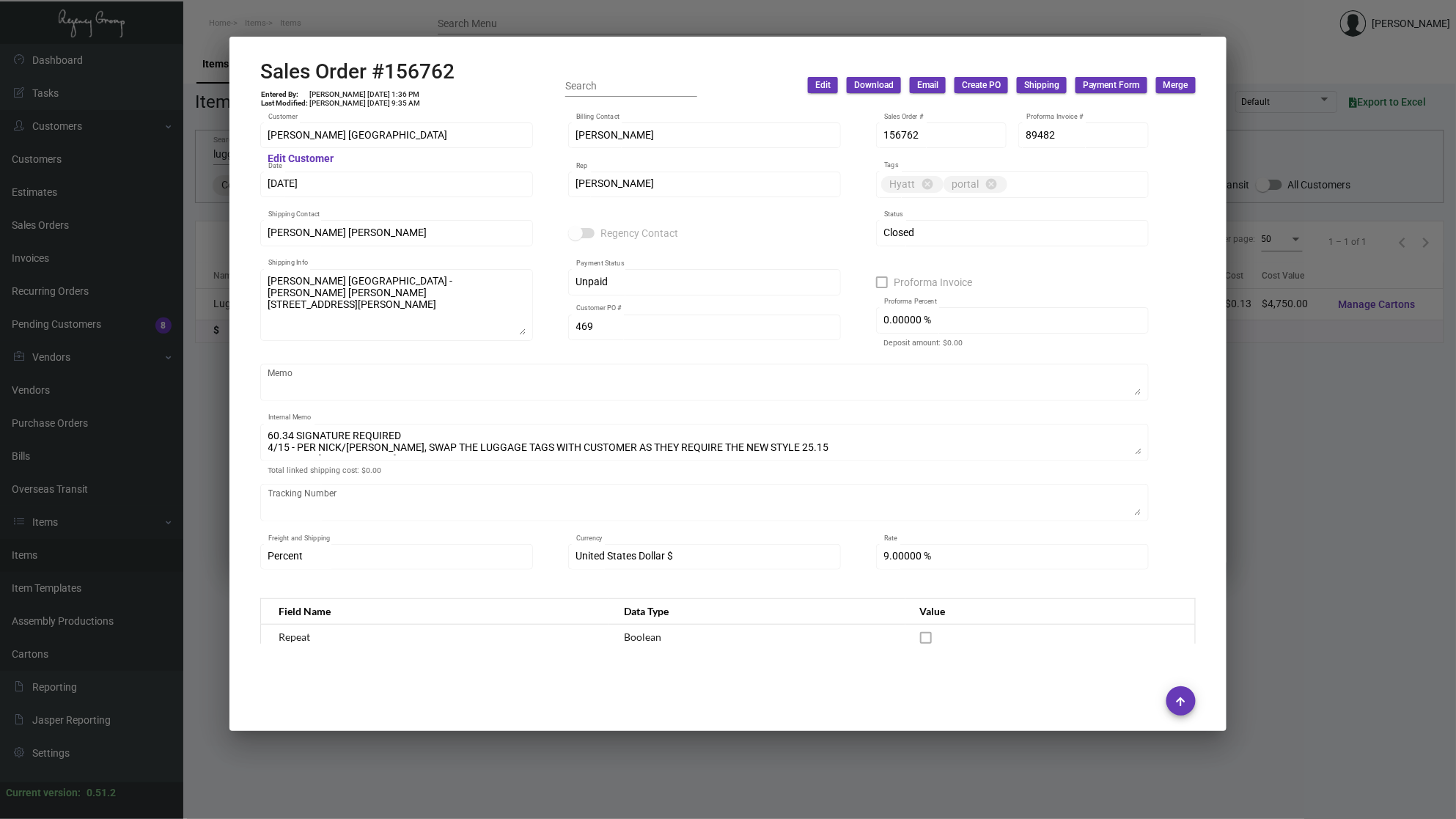
click at [1148, 461] on div "60.34 SIGNATURE REQUIRED 4/15 - PER NICK/[PERSON_NAME], SWAP THE LUGGAGE TAGS W…" at bounding box center [704, 441] width 888 height 41
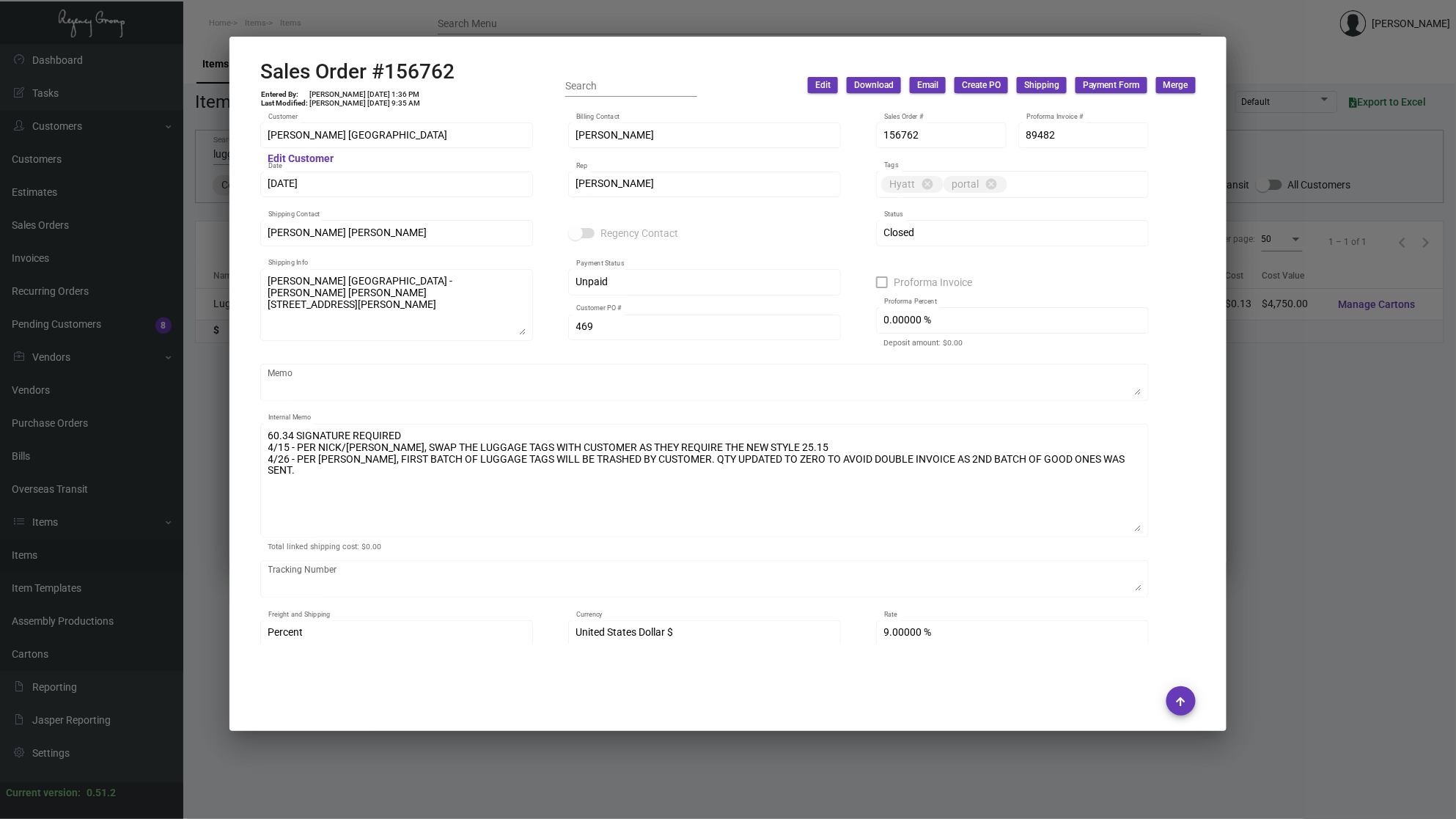
click at [1148, 526] on div "60.34 SIGNATURE REQUIRED 4/15 - PER NICK/[PERSON_NAME], SWAP THE LUGGAGE TAGS W…" at bounding box center [704, 479] width 888 height 116
click at [192, 344] on div at bounding box center [728, 410] width 1456 height 819
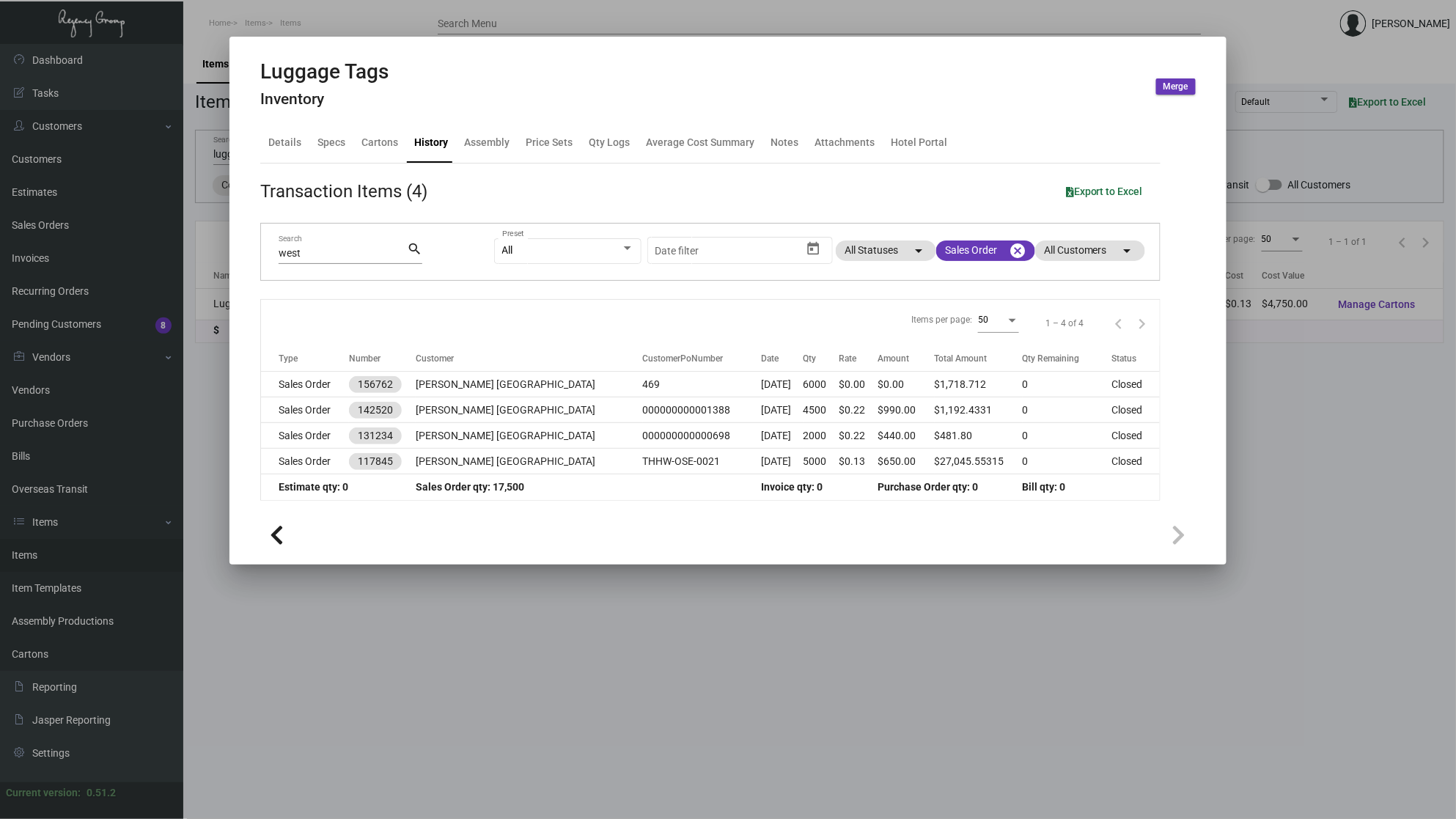
click at [1093, 117] on mat-tab-group "Details Specs Cartons History Assembly Price Sets Qty Logs Average Cost Summary…" at bounding box center [710, 312] width 936 height 395
